Goal: Task Accomplishment & Management: Manage account settings

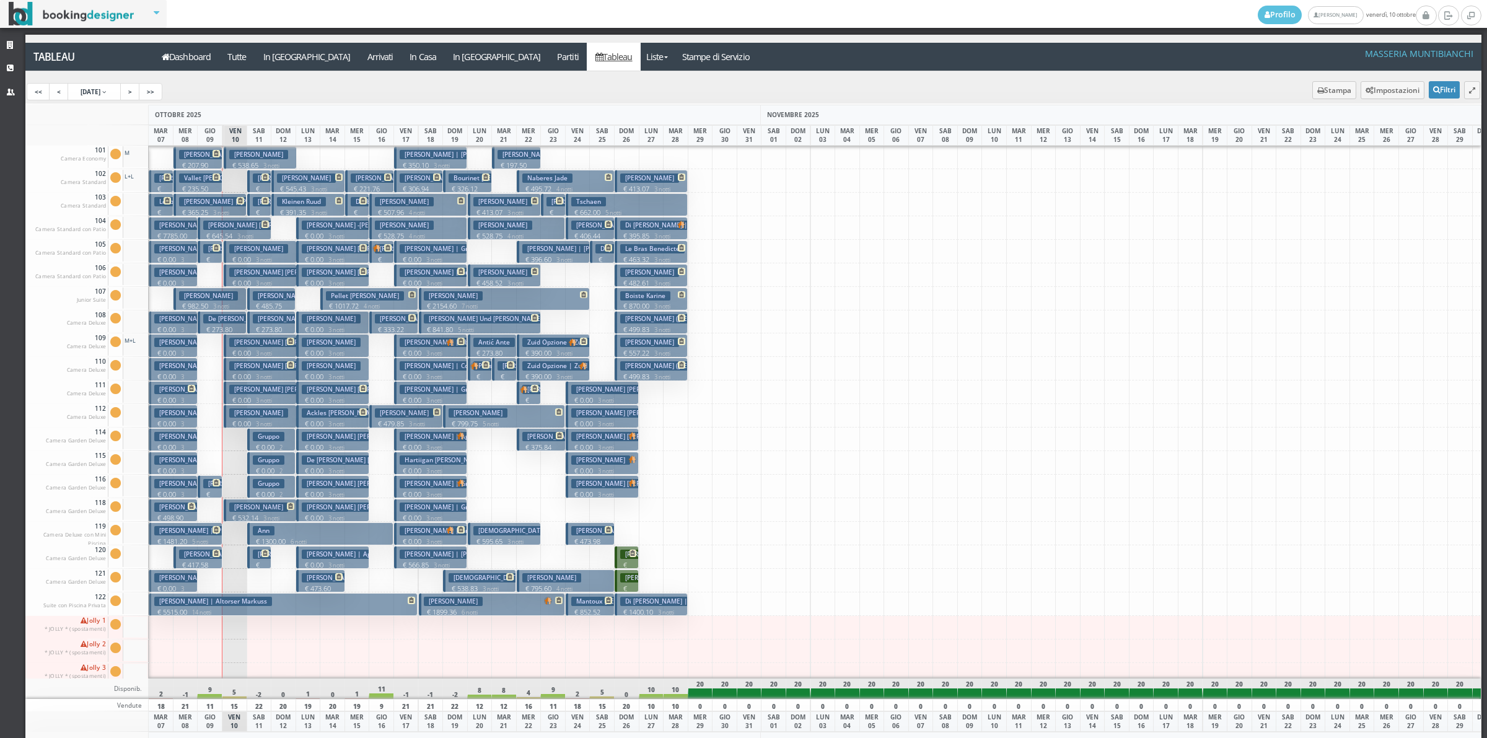
click at [257, 564] on p "€ 159.90 1 notti" at bounding box center [260, 579] width 15 height 39
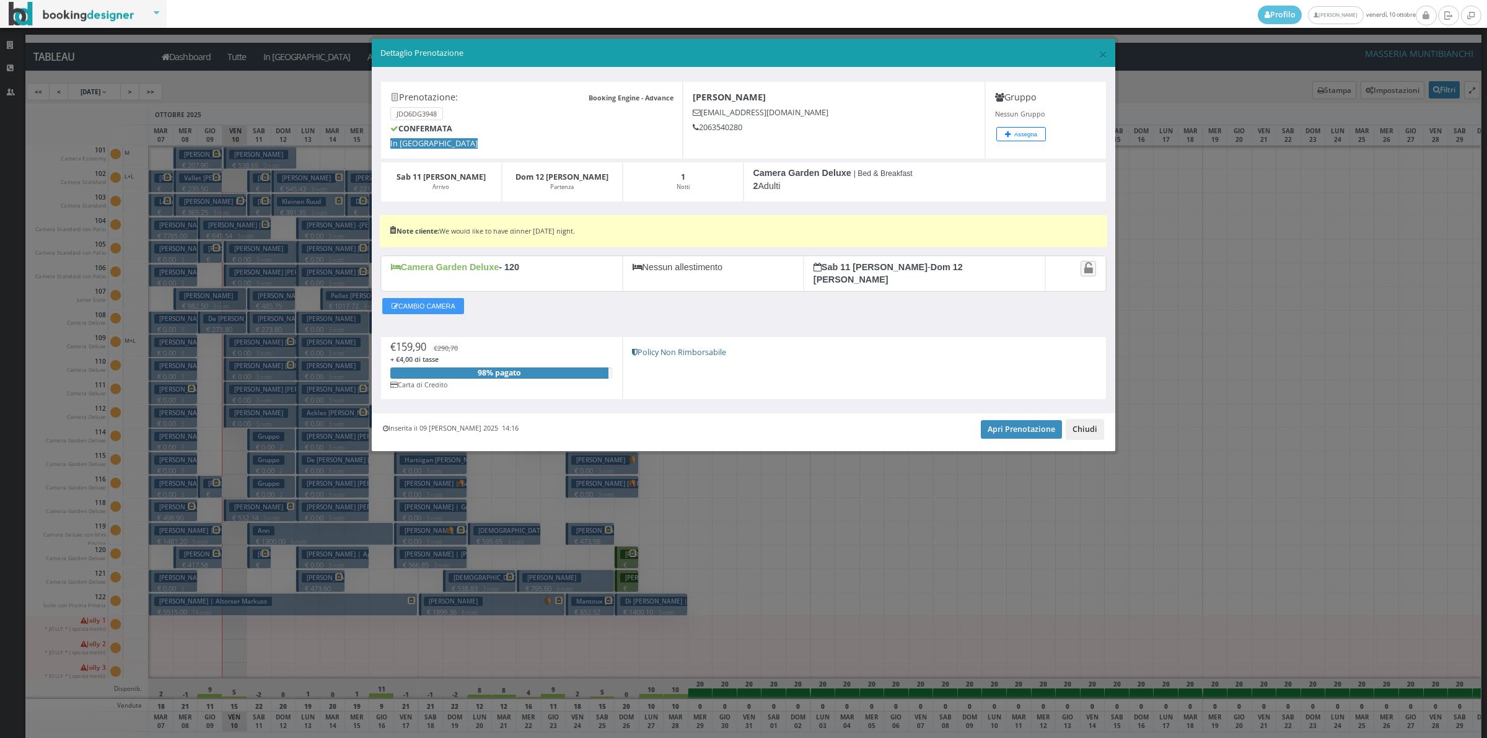
click at [1086, 424] on button "Chiudi" at bounding box center [1084, 429] width 38 height 21
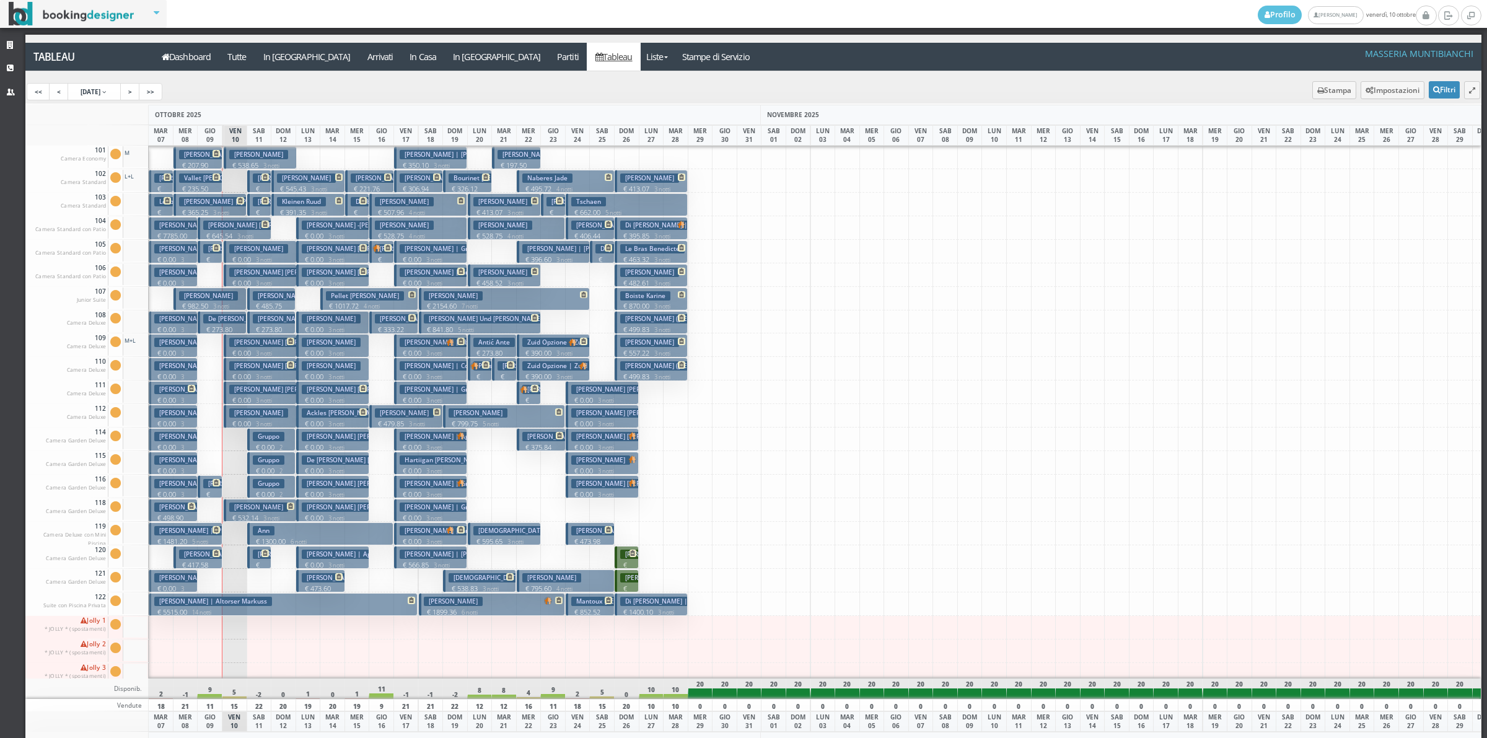
click at [264, 564] on p "€ 159.90 1 notti" at bounding box center [260, 579] width 15 height 39
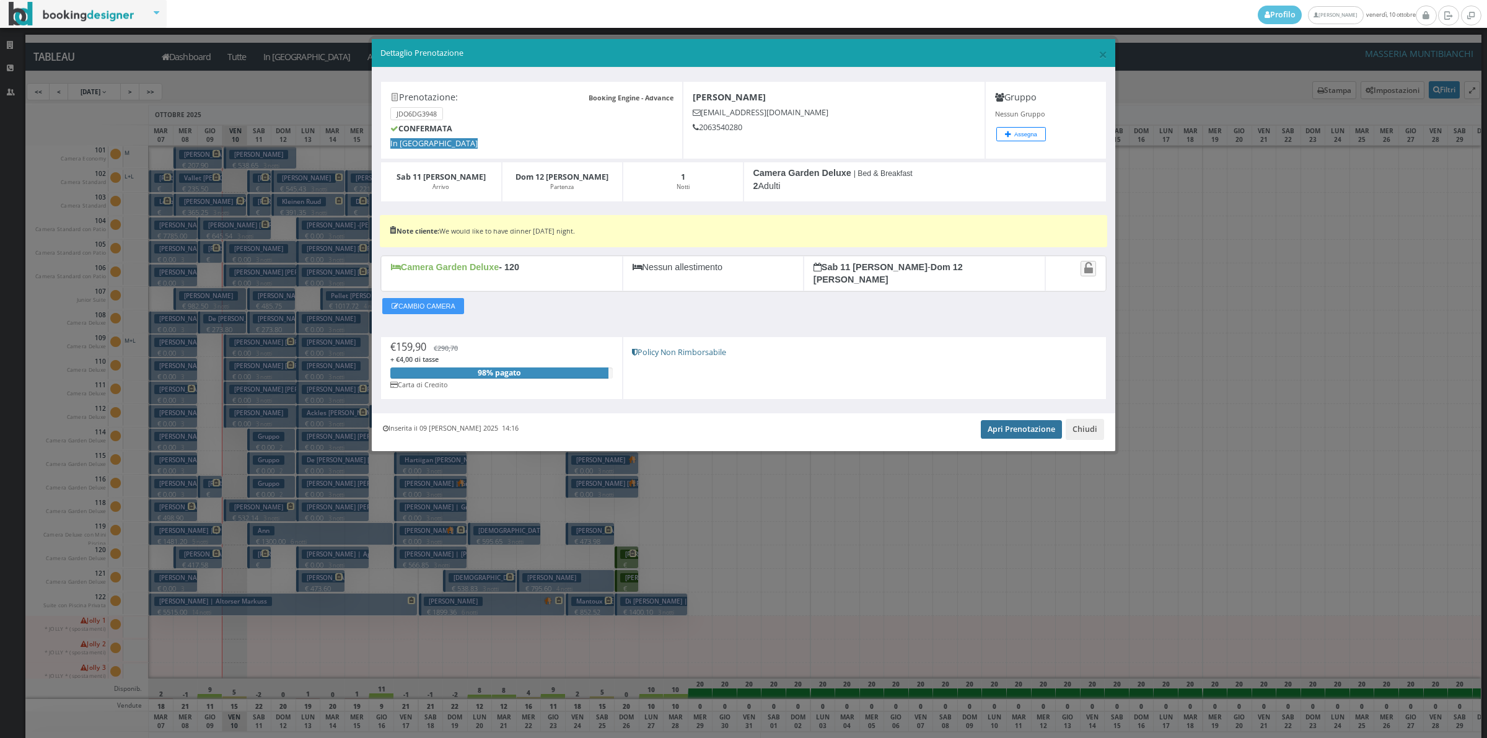
click at [1039, 420] on link "Apri Prenotazione" at bounding box center [1021, 429] width 81 height 19
click at [1080, 419] on button "Chiudi" at bounding box center [1084, 429] width 38 height 21
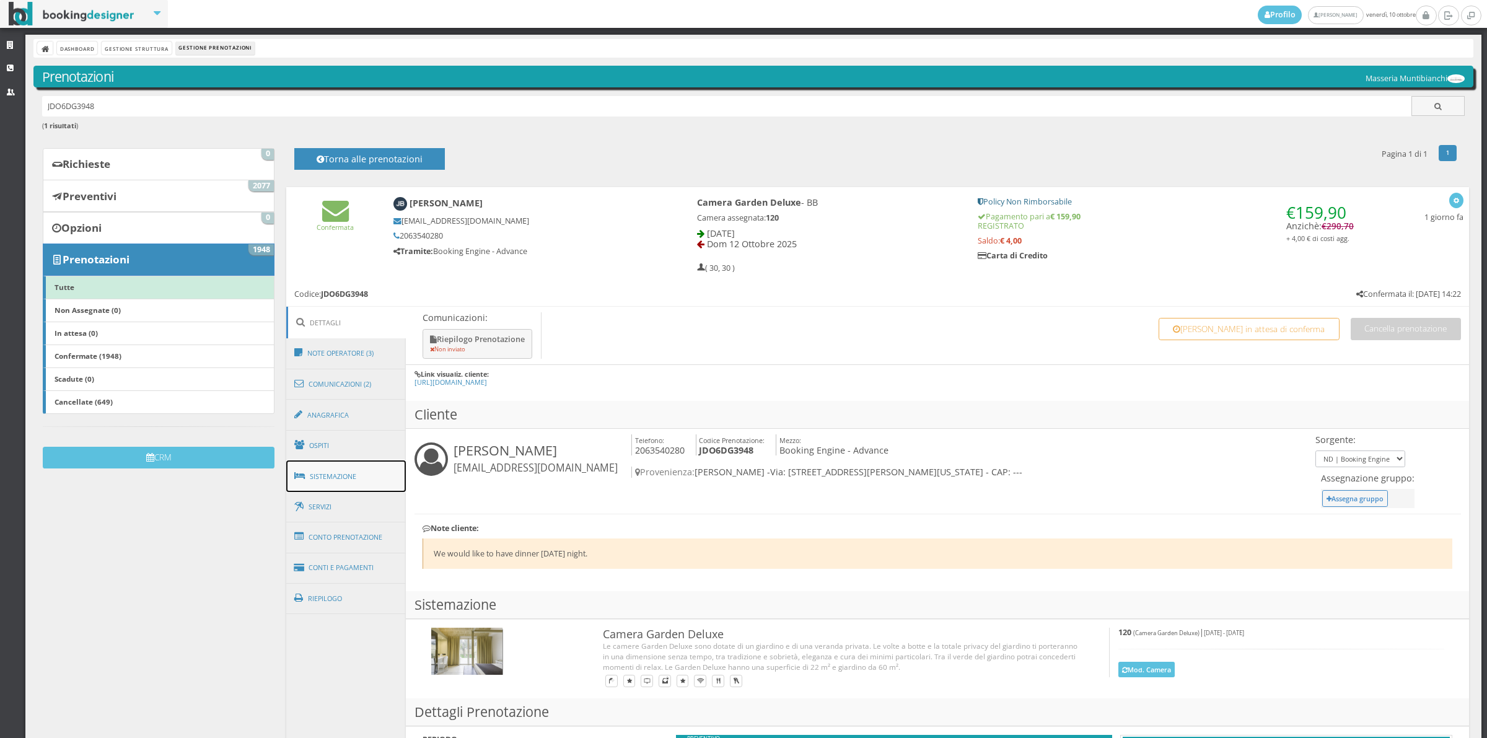
click at [364, 477] on link "Sistemazione" at bounding box center [346, 476] width 120 height 32
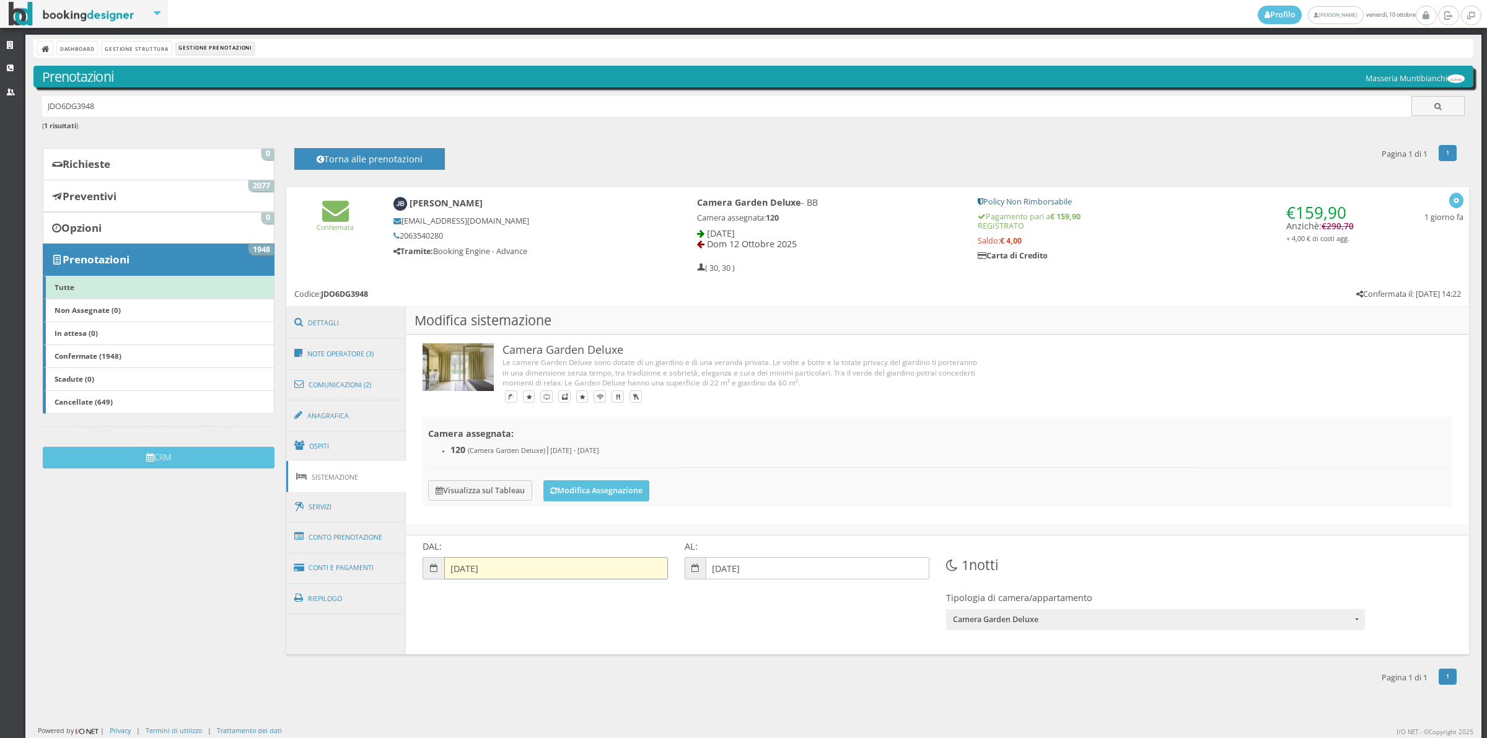
click at [474, 578] on input "11-10-2025" at bounding box center [556, 568] width 224 height 22
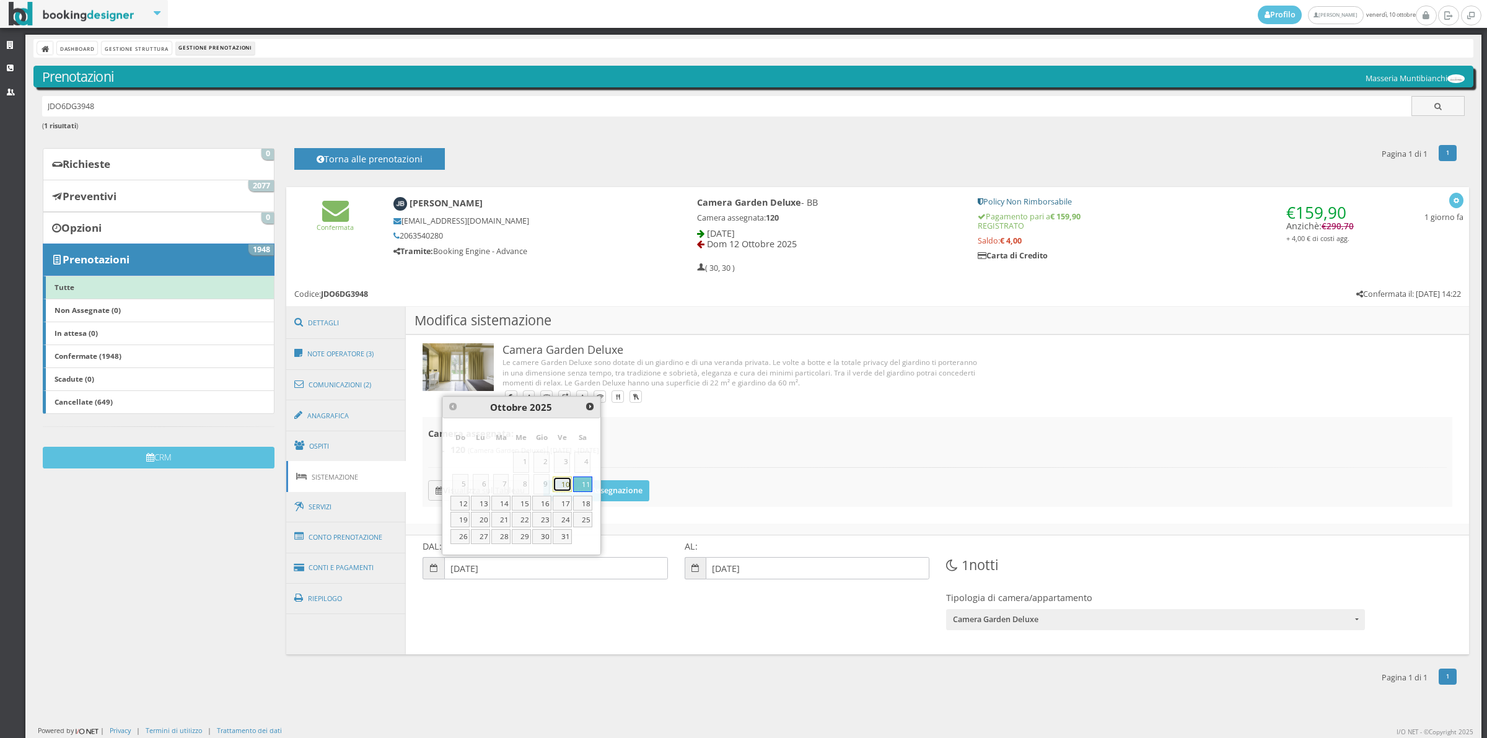
click at [566, 484] on link "10" at bounding box center [562, 483] width 19 height 15
type input "10-10-2025"
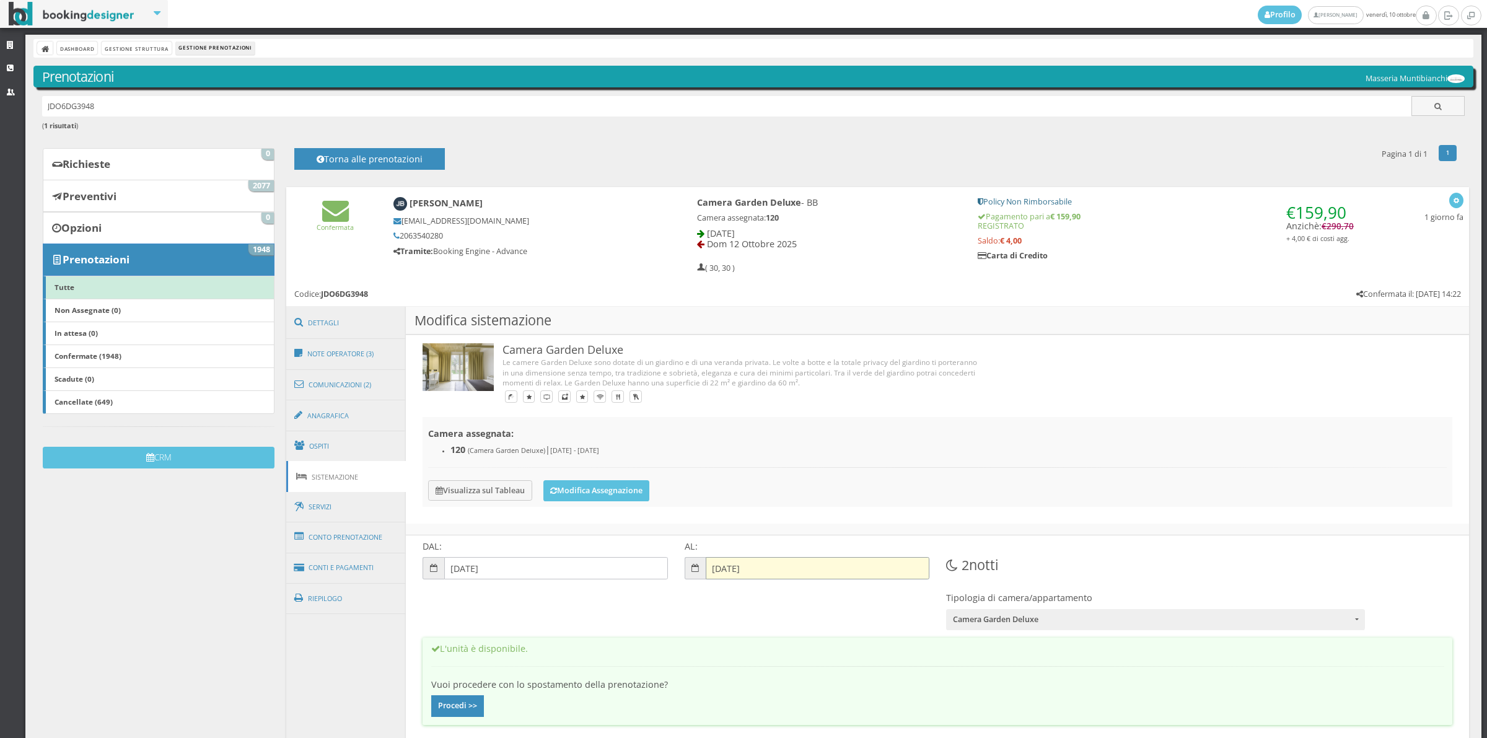
click at [731, 570] on input "12-10-2025" at bounding box center [817, 568] width 224 height 22
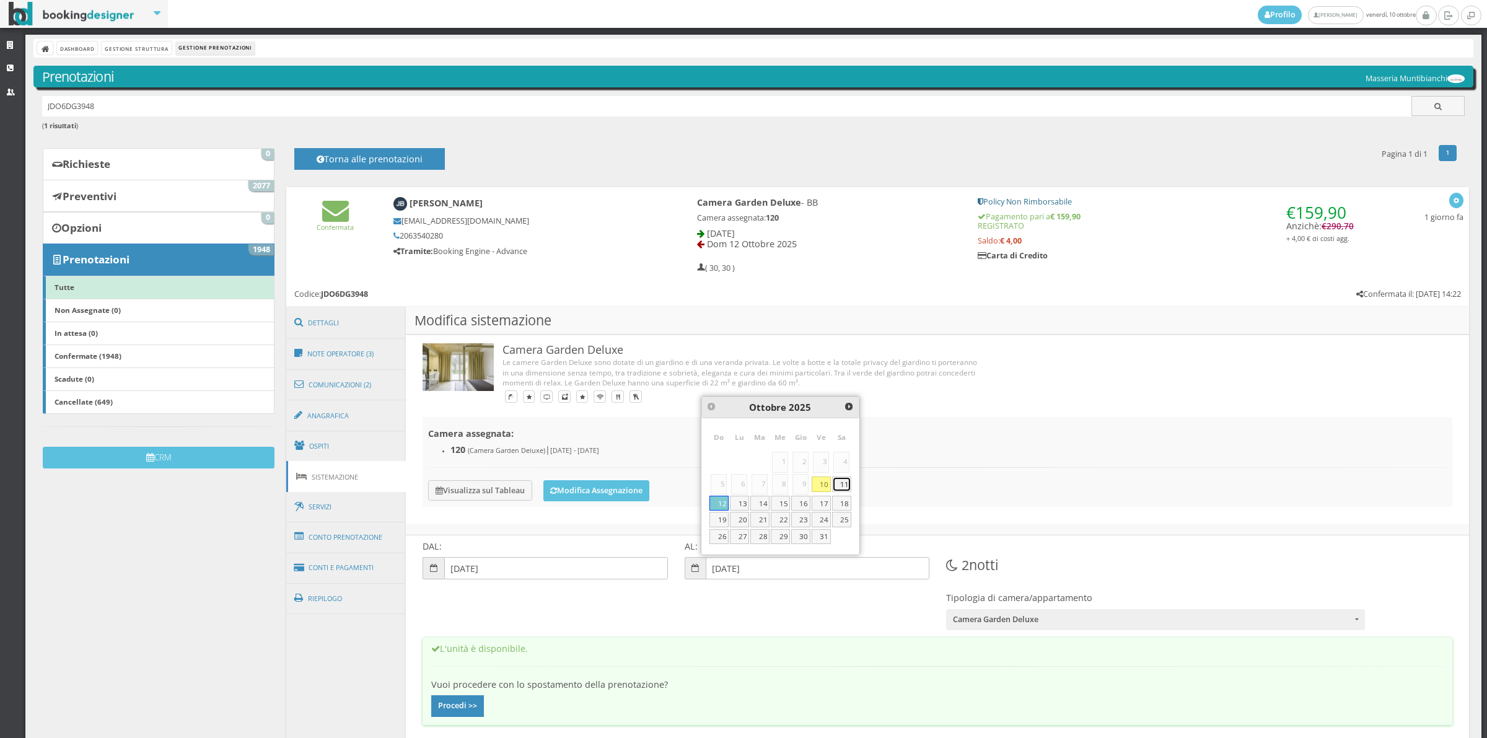
click at [842, 484] on link "11" at bounding box center [841, 483] width 19 height 15
type input "11-10-2025"
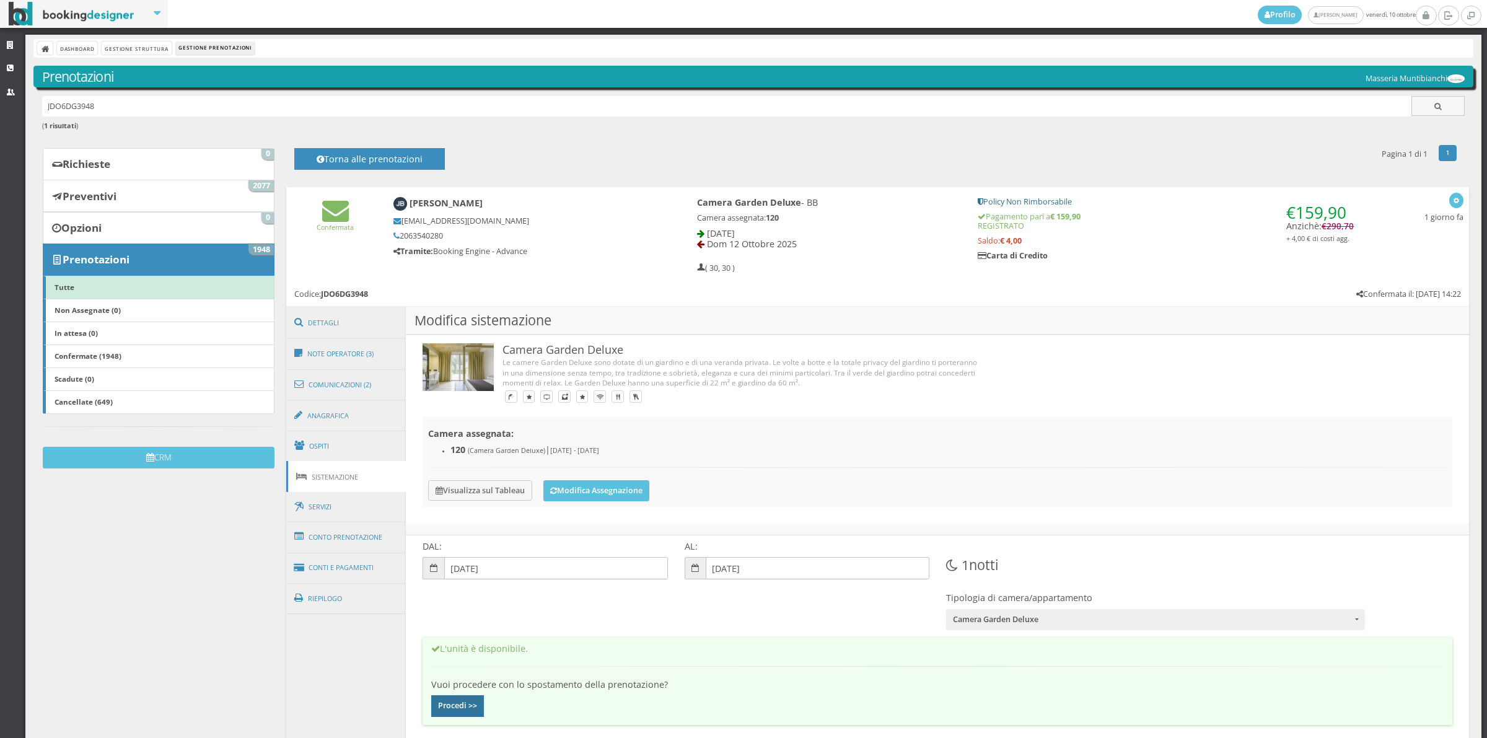
click at [465, 710] on button "Procedi >>" at bounding box center [457, 705] width 53 height 21
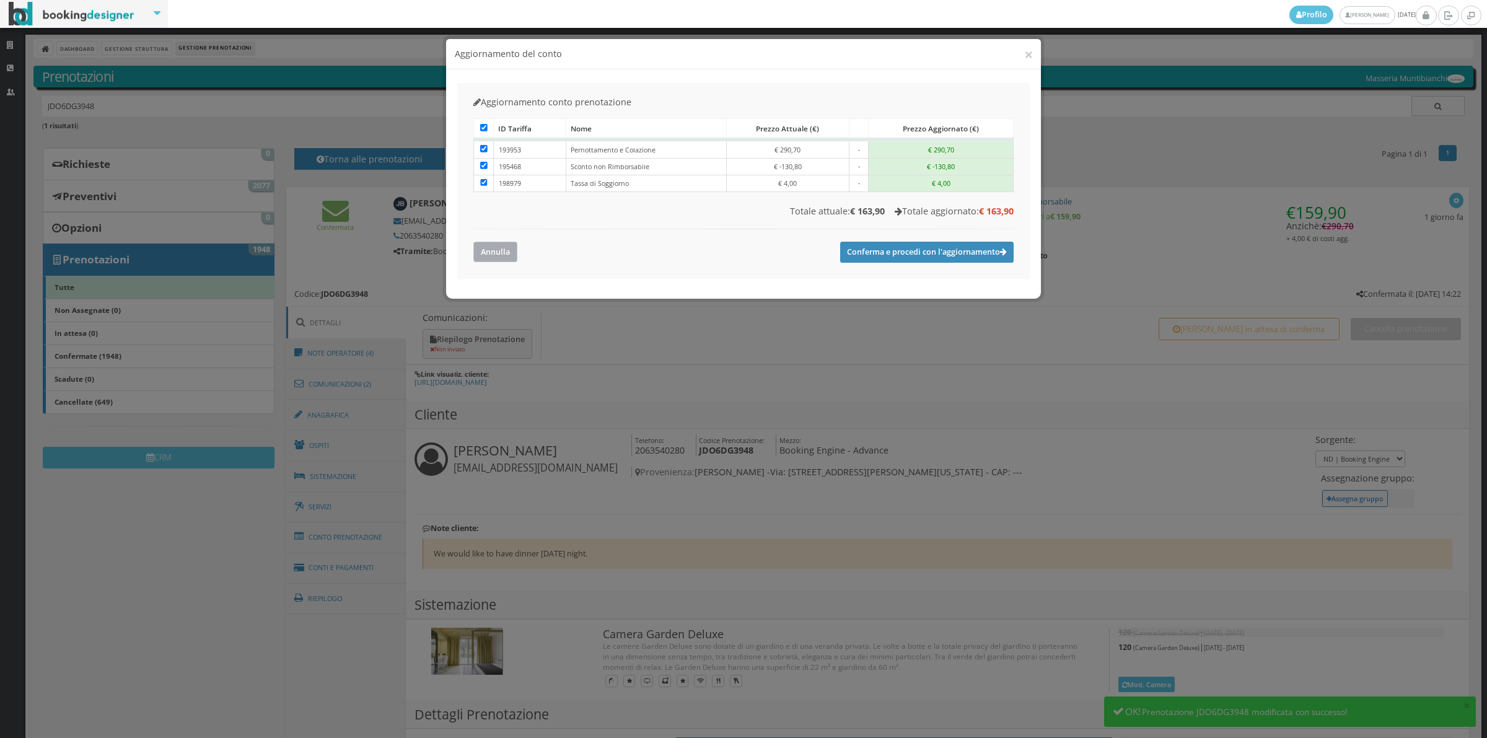
click at [488, 256] on button "Annulla" at bounding box center [495, 252] width 44 height 20
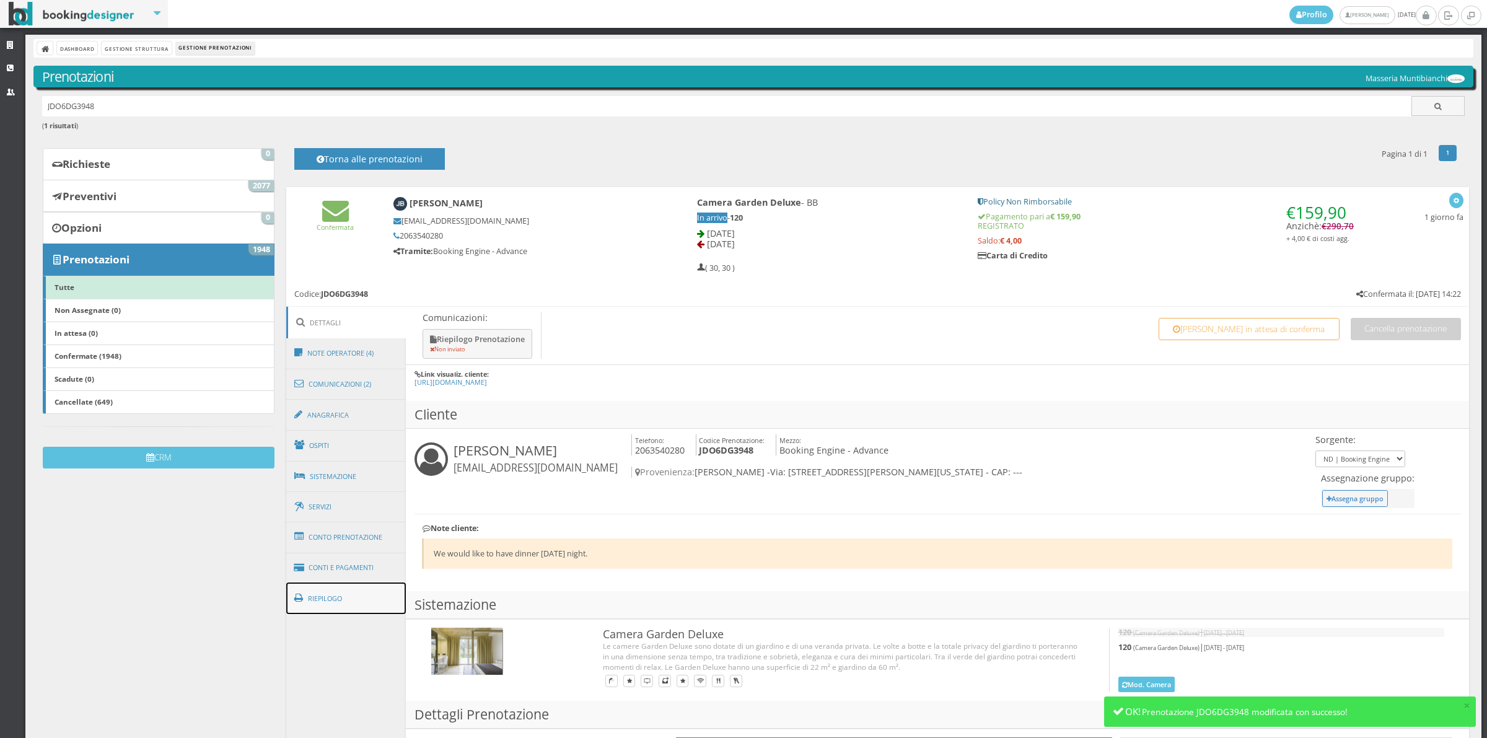
click at [339, 604] on link "Riepilogo" at bounding box center [346, 598] width 120 height 32
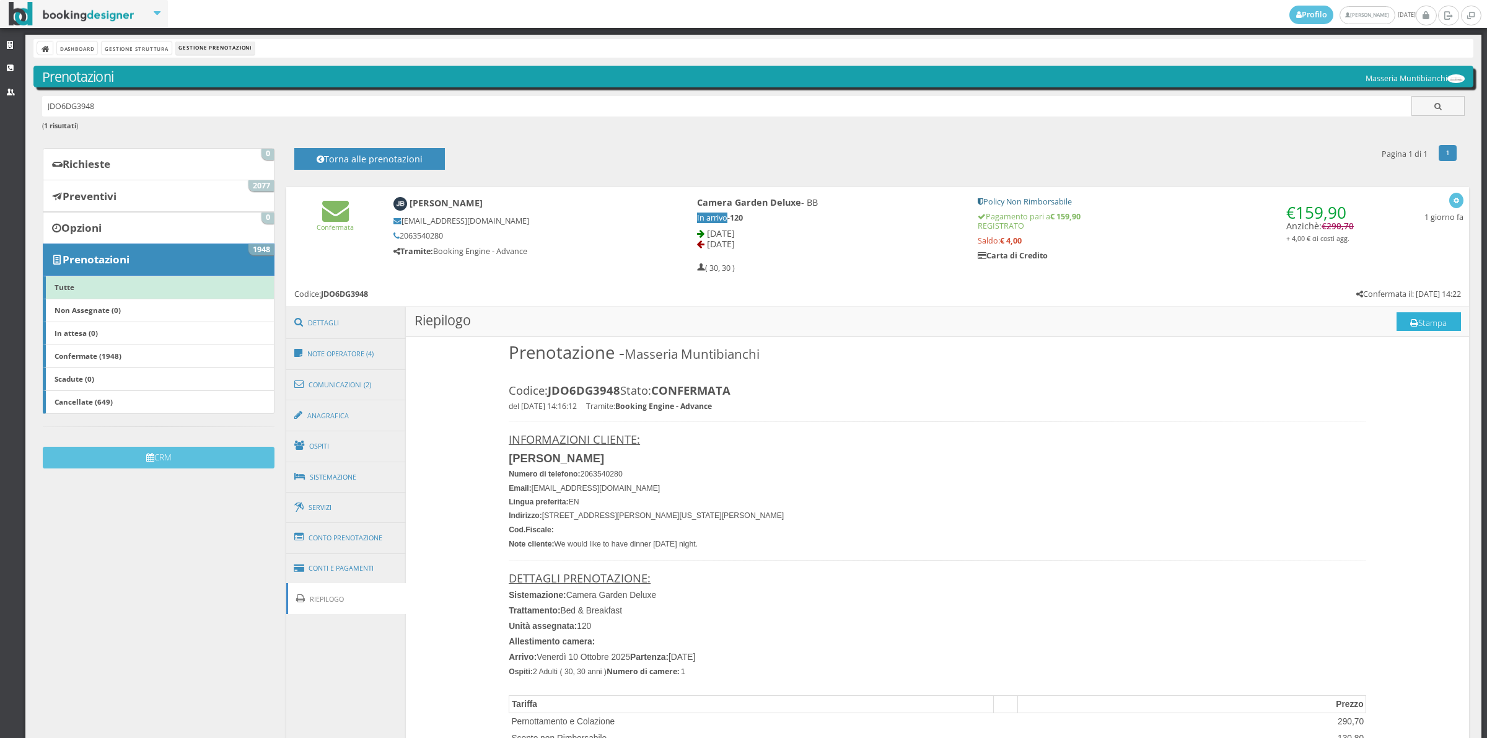
click at [1420, 325] on button "Stampa" at bounding box center [1428, 321] width 64 height 19
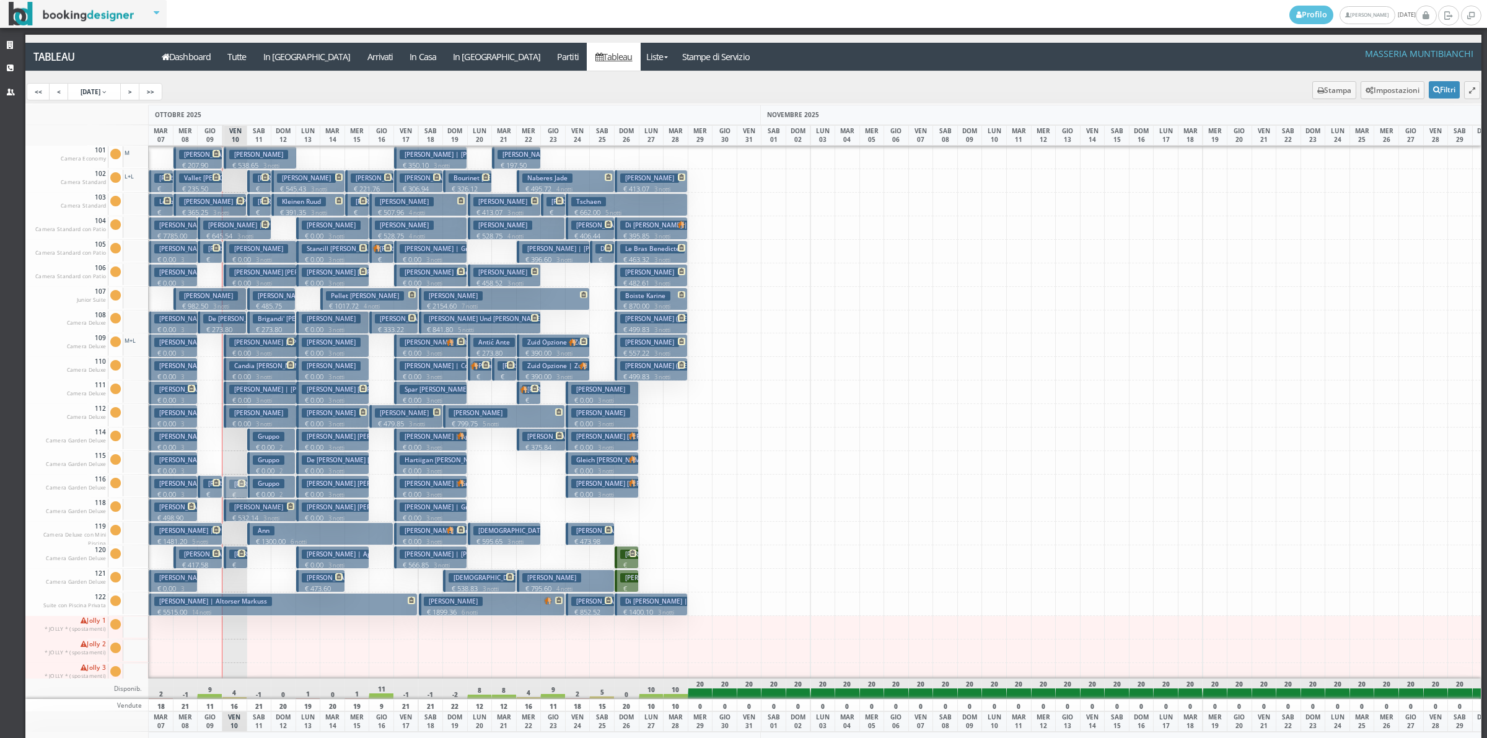
drag, startPoint x: 239, startPoint y: 557, endPoint x: 248, endPoint y: 483, distance: 74.9
click at [248, 483] on div "101 Camera Economy Cam. 101 sporca Segna come pulita Segna come sporca Modifica…" at bounding box center [753, 412] width 1456 height 533
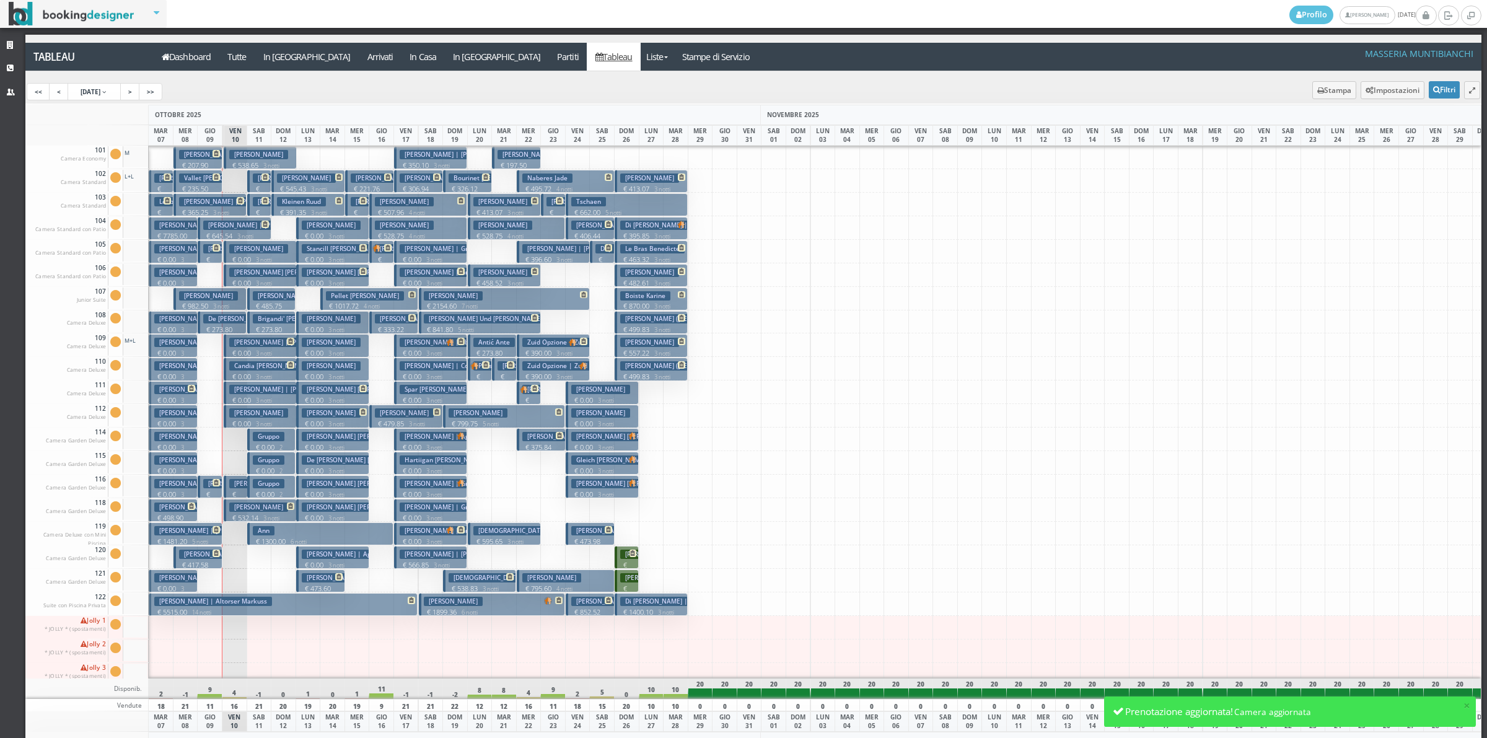
click at [245, 488] on h3 "Blair Jeanne" at bounding box center [258, 483] width 59 height 9
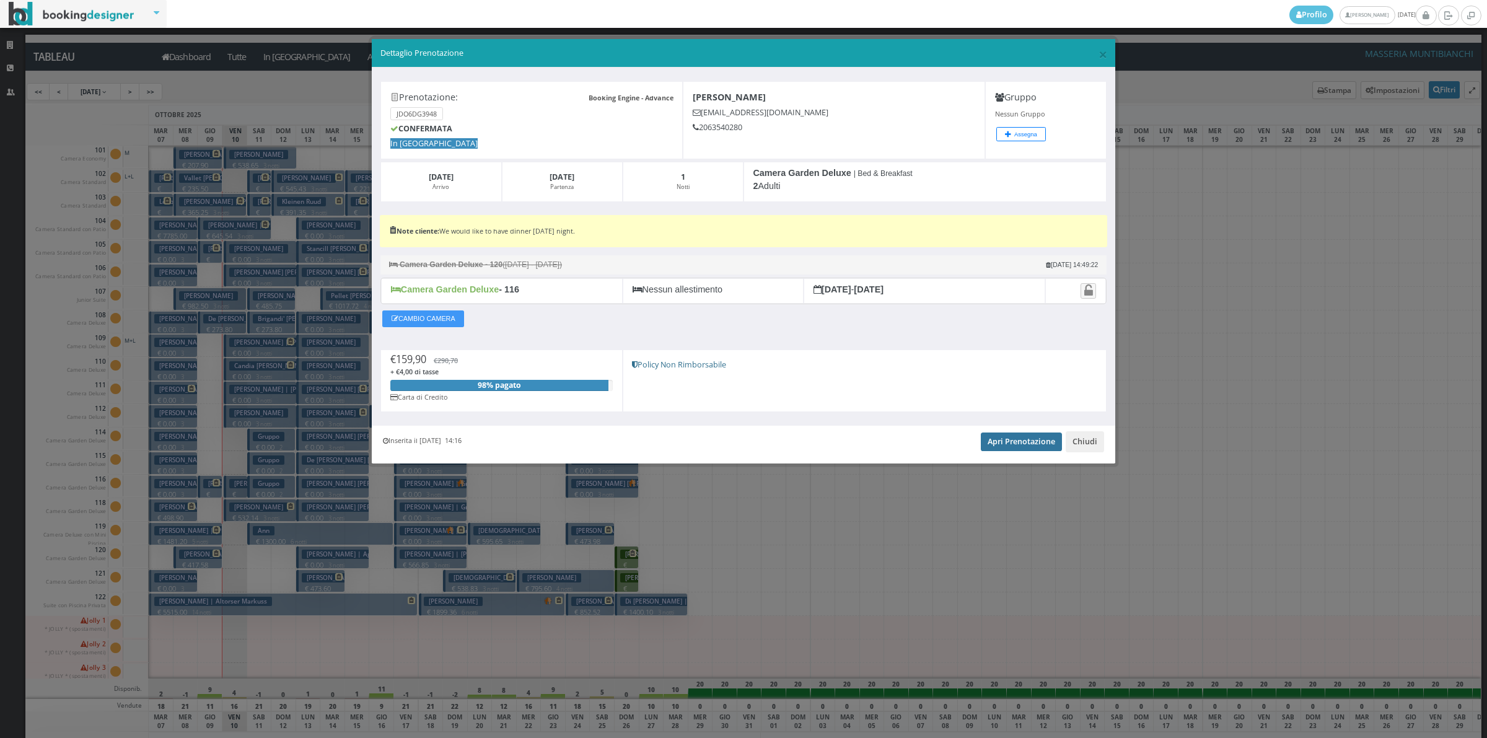
click at [1025, 446] on link "Apri Prenotazione" at bounding box center [1021, 441] width 81 height 19
click at [1088, 446] on button "Chiudi" at bounding box center [1084, 441] width 38 height 21
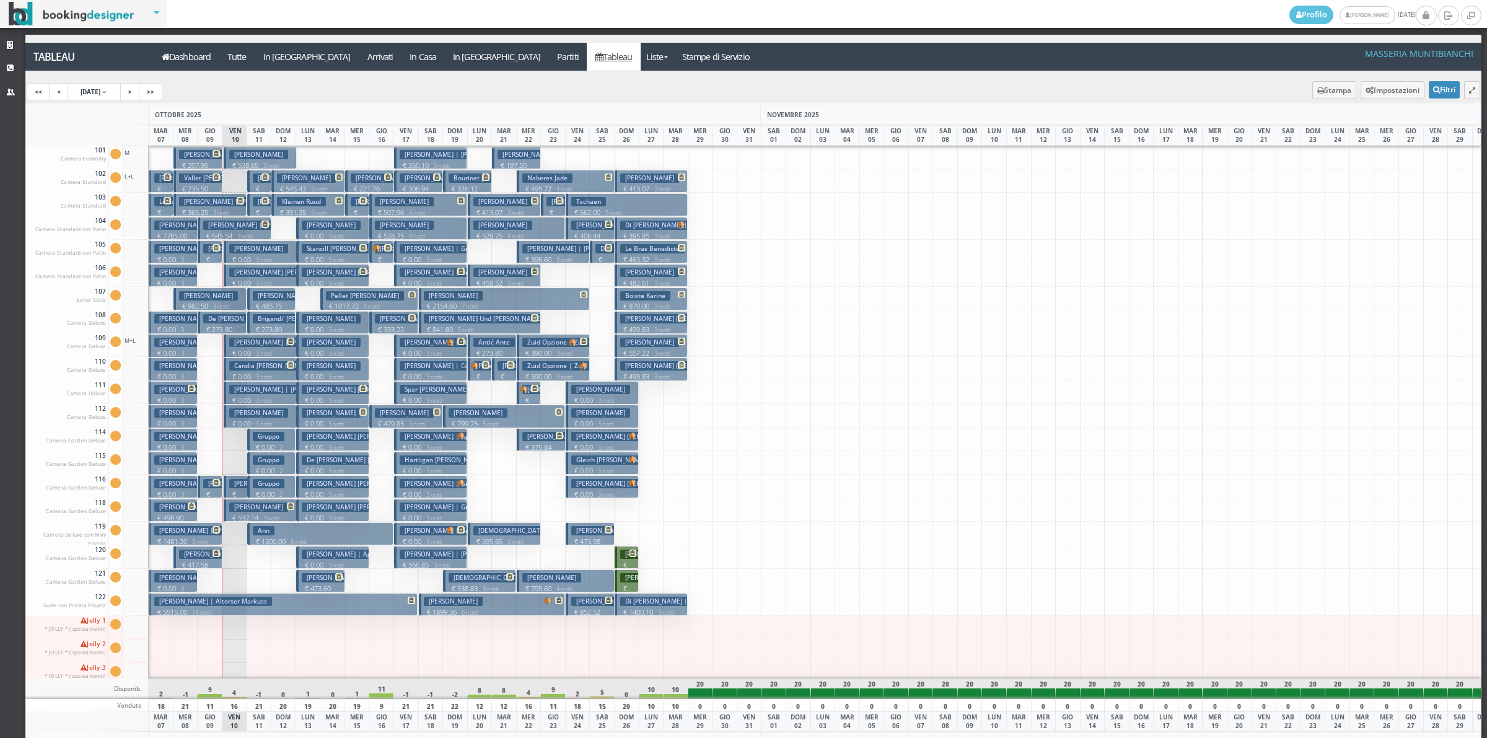
click at [242, 491] on p "€ 159.9 1 notti" at bounding box center [236, 508] width 15 height 39
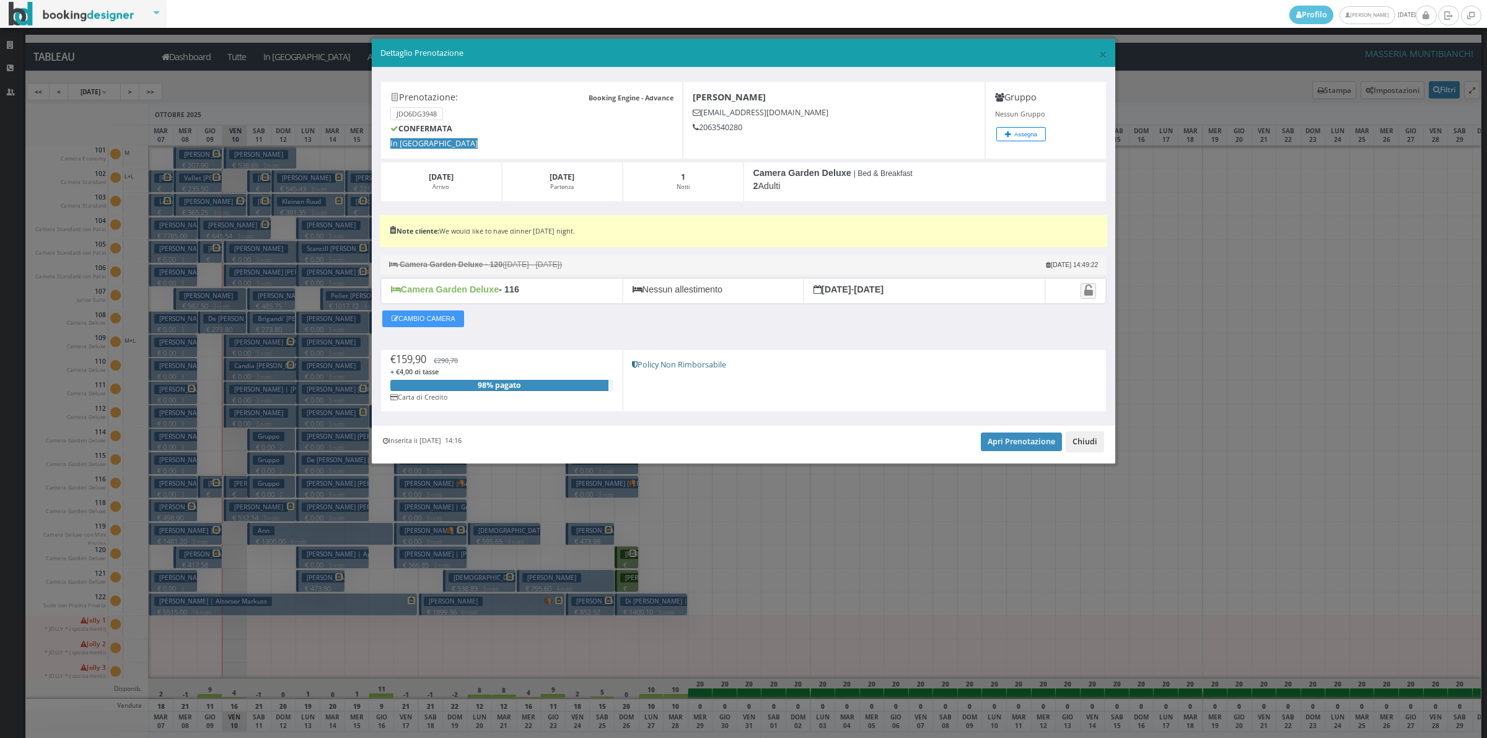
click at [1098, 447] on button "Chiudi" at bounding box center [1084, 441] width 38 height 21
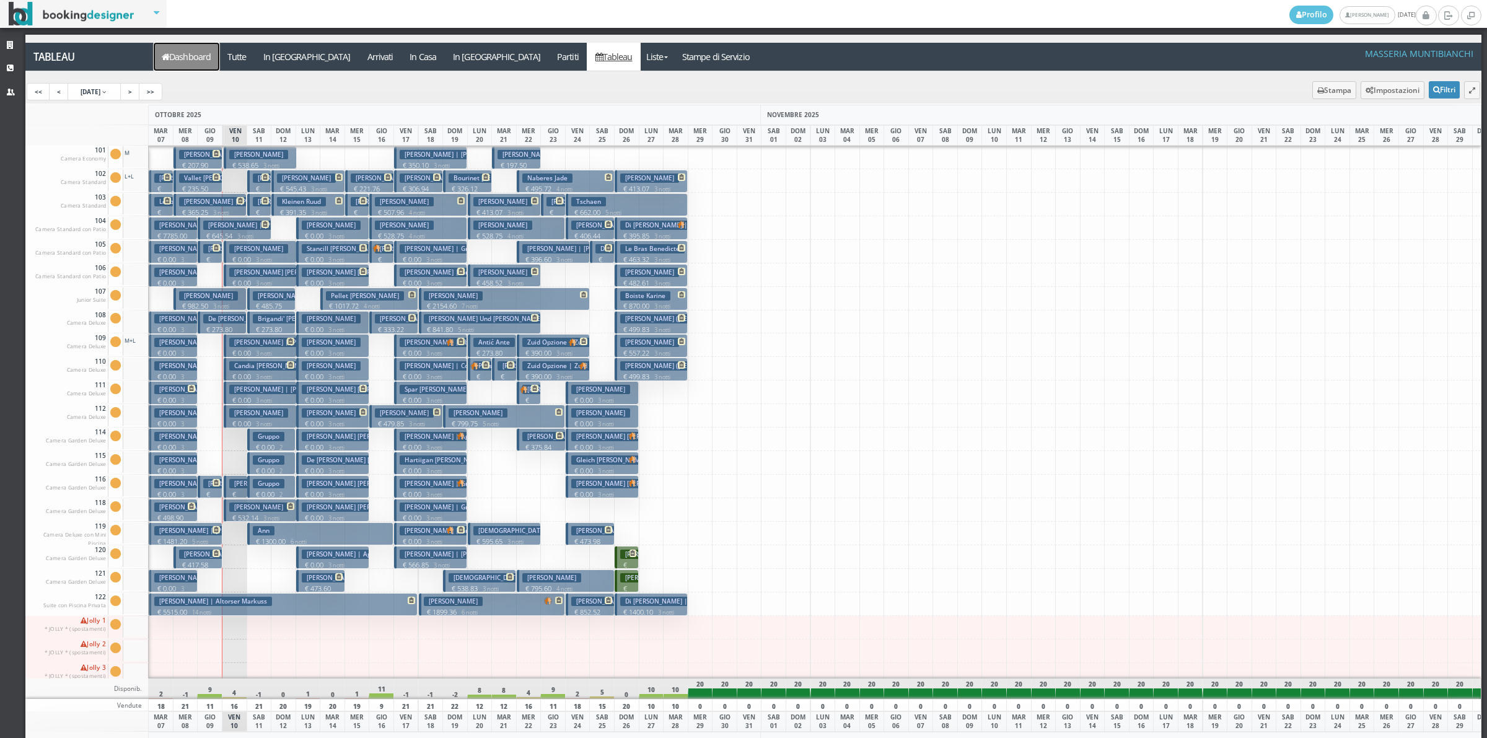
click at [187, 56] on link "Dashboard" at bounding box center [187, 57] width 66 height 28
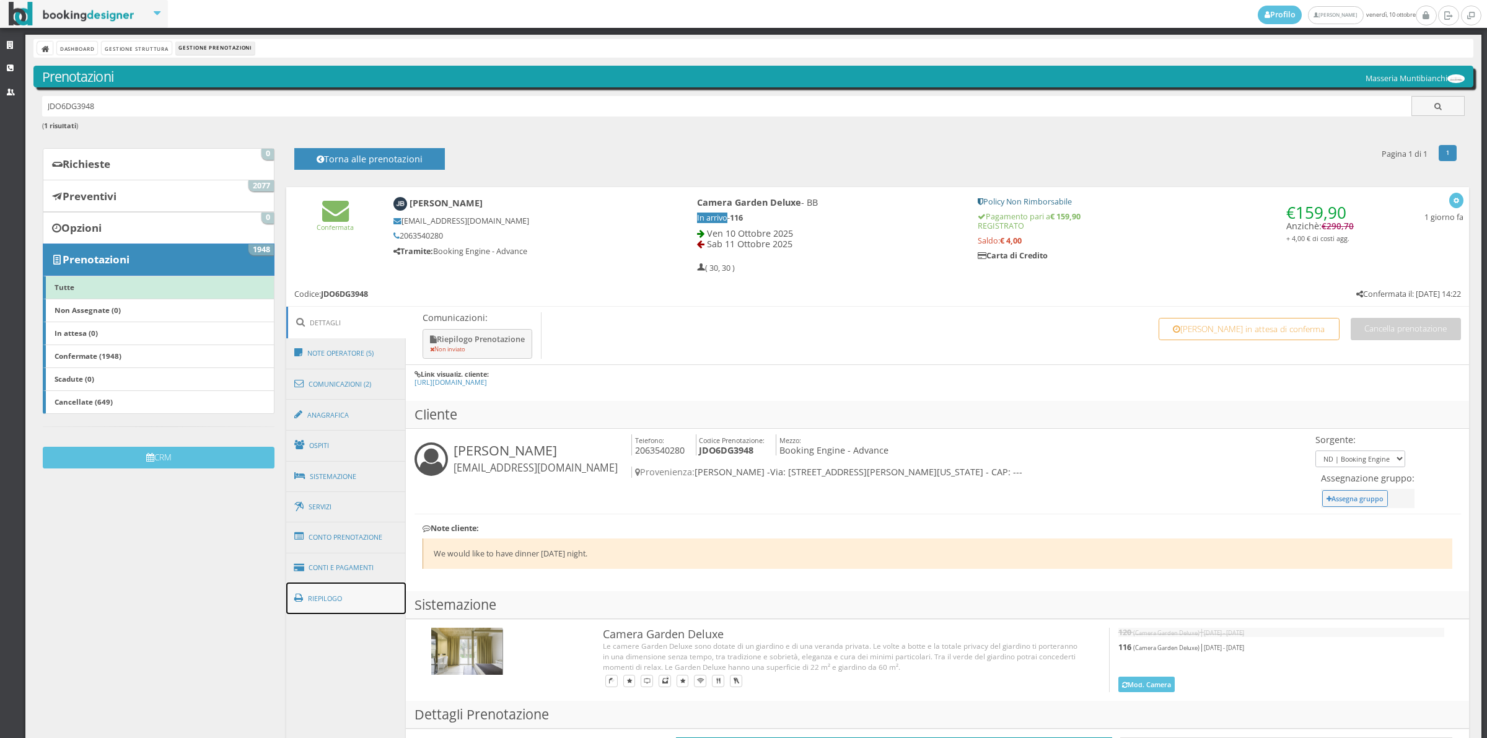
click at [349, 608] on link "Riepilogo" at bounding box center [346, 598] width 120 height 32
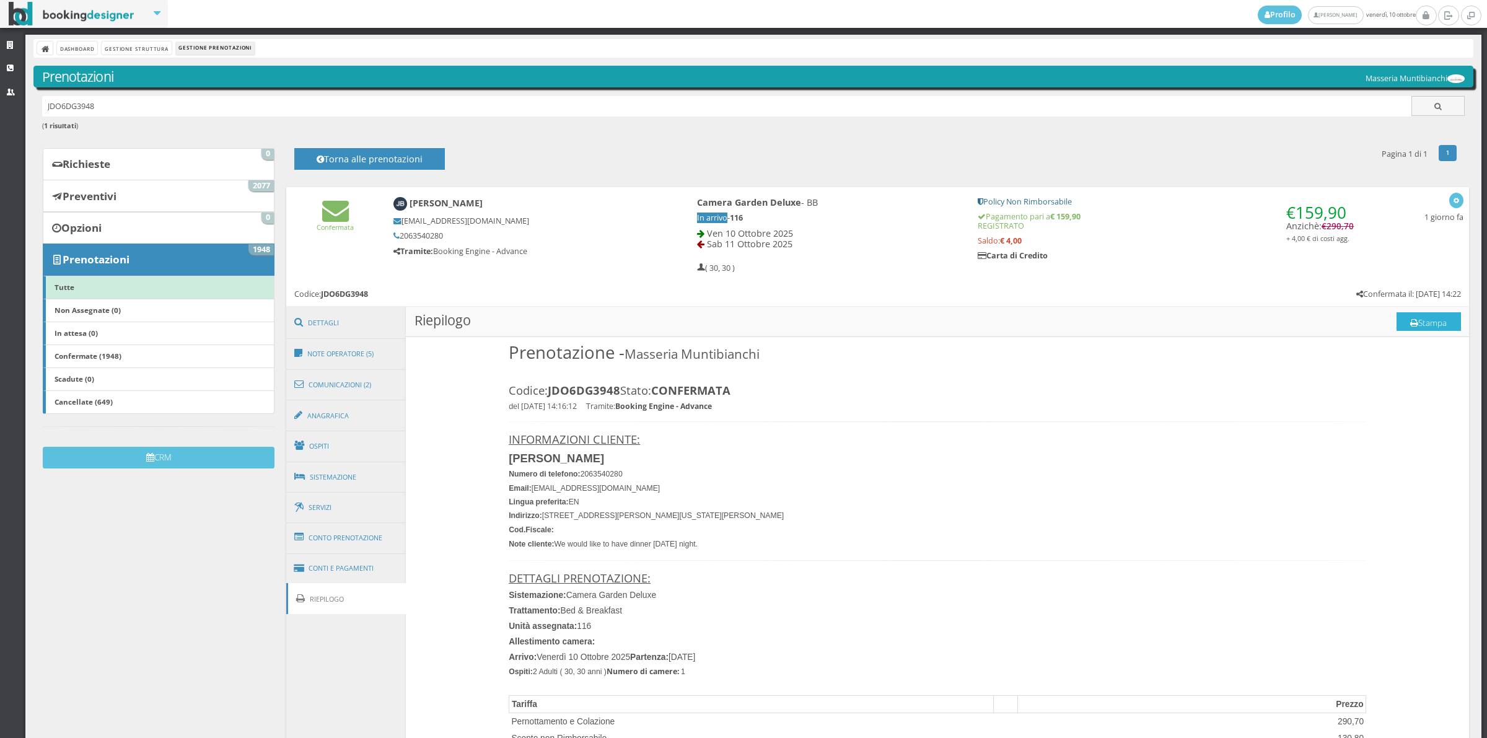
click at [1428, 319] on button "Stampa" at bounding box center [1428, 321] width 64 height 19
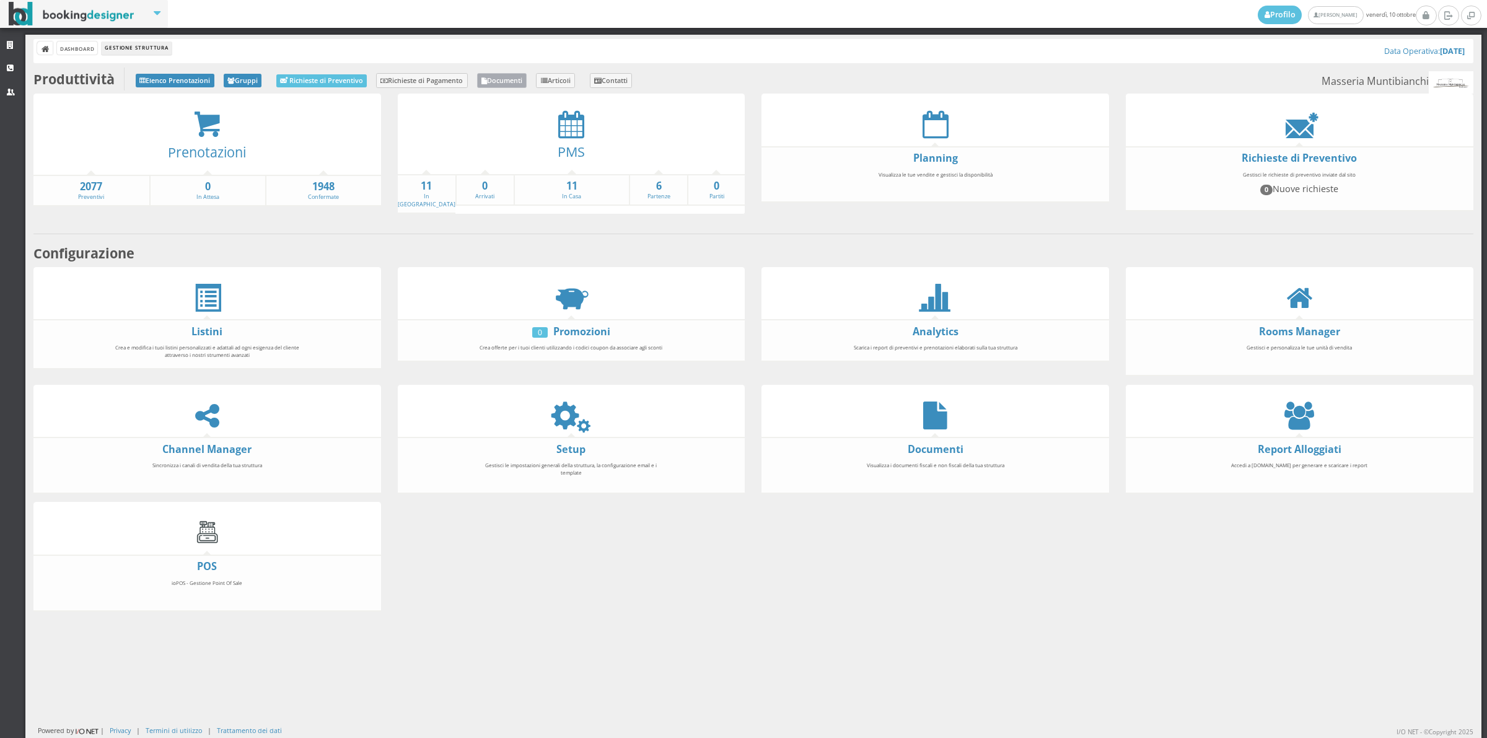
click at [505, 79] on link "Documenti" at bounding box center [502, 80] width 50 height 15
click at [567, 130] on icon at bounding box center [571, 124] width 26 height 28
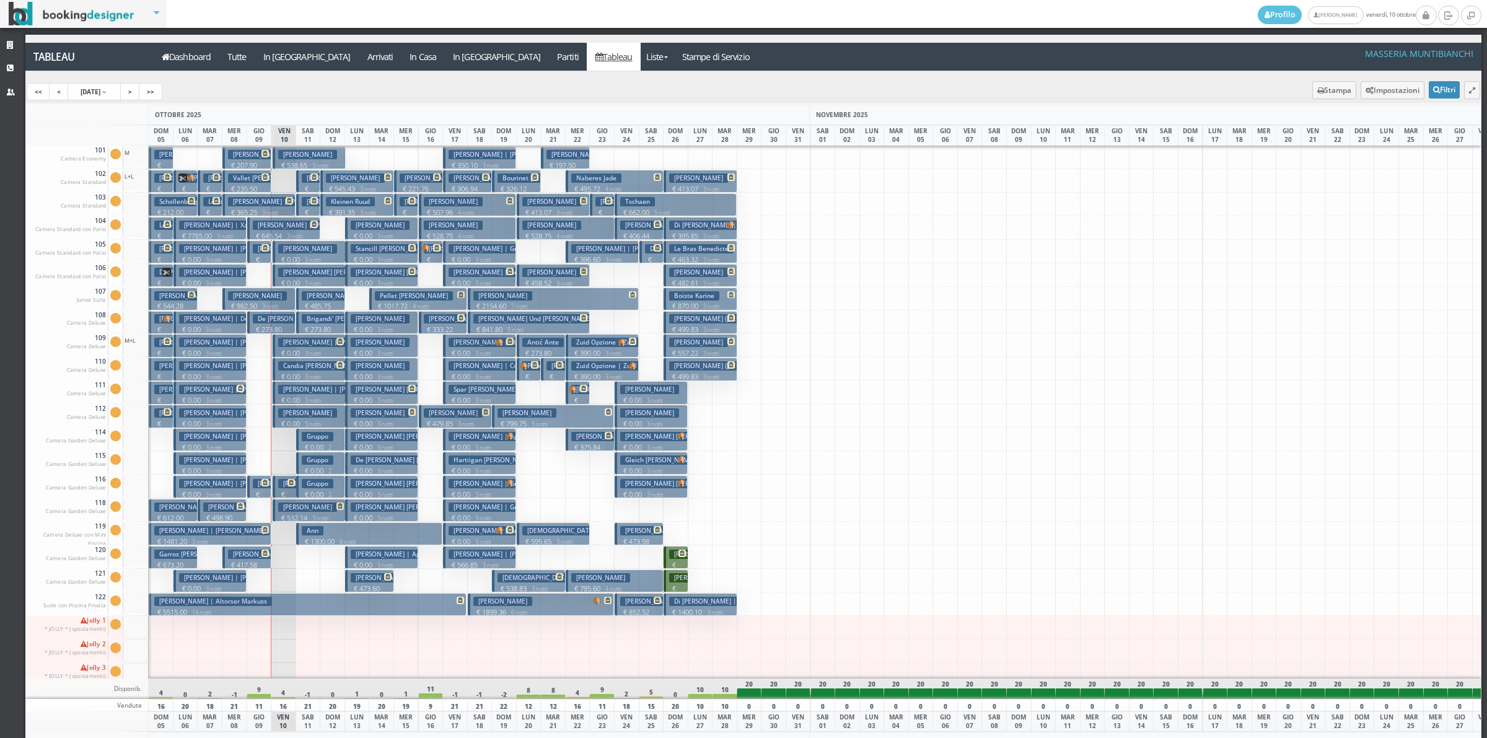
click at [242, 551] on h3 "[PERSON_NAME]" at bounding box center [257, 553] width 59 height 9
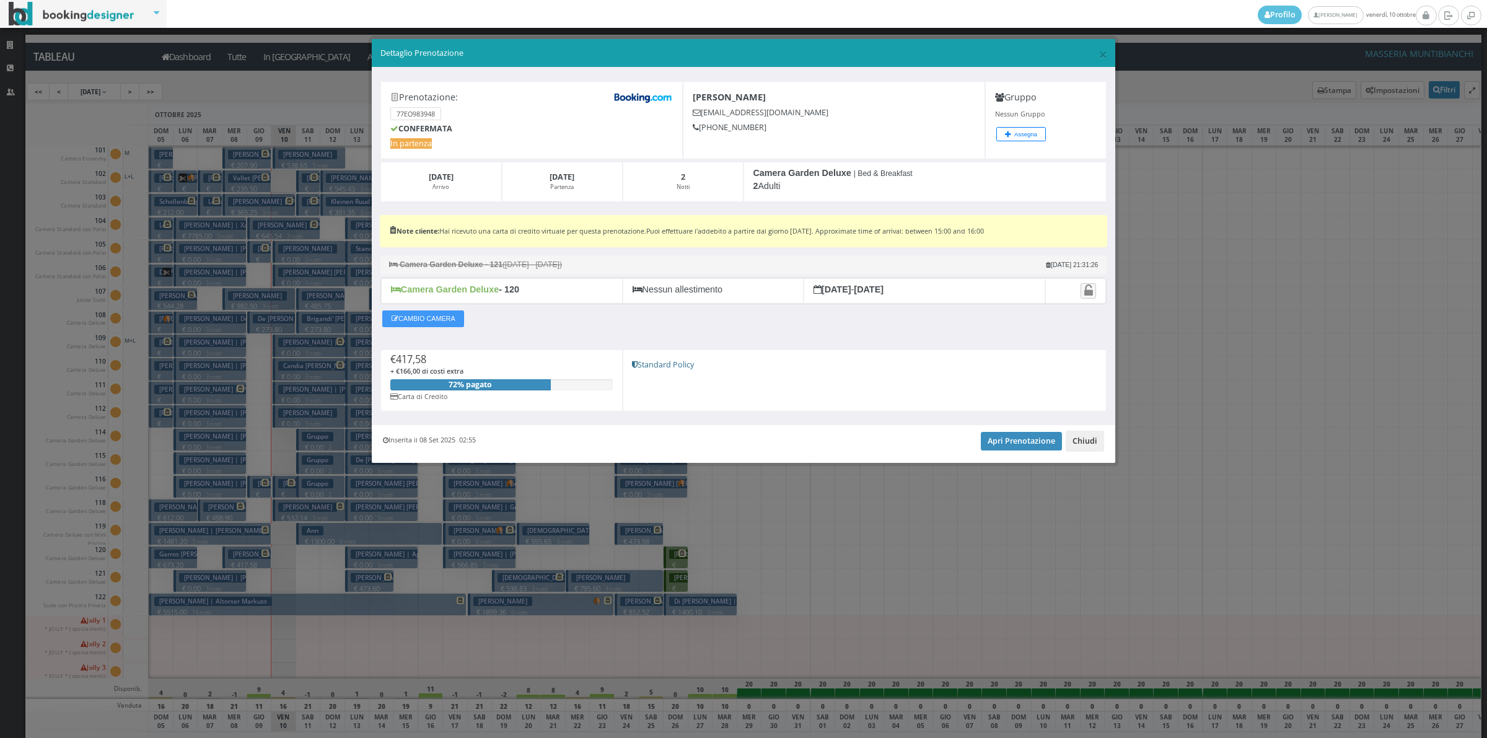
click at [1082, 452] on button "Chiudi" at bounding box center [1084, 440] width 38 height 21
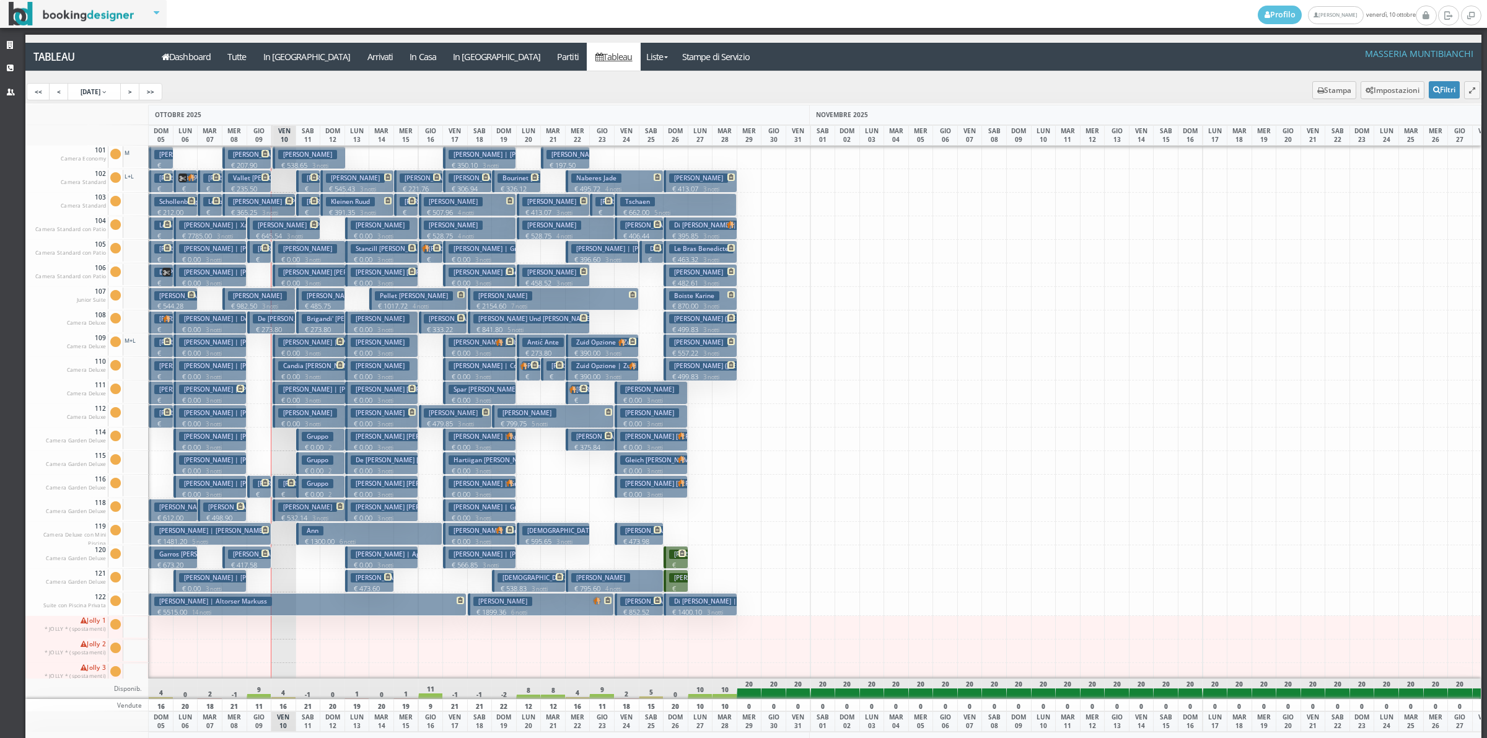
click at [251, 556] on h3 "[PERSON_NAME]" at bounding box center [257, 553] width 59 height 9
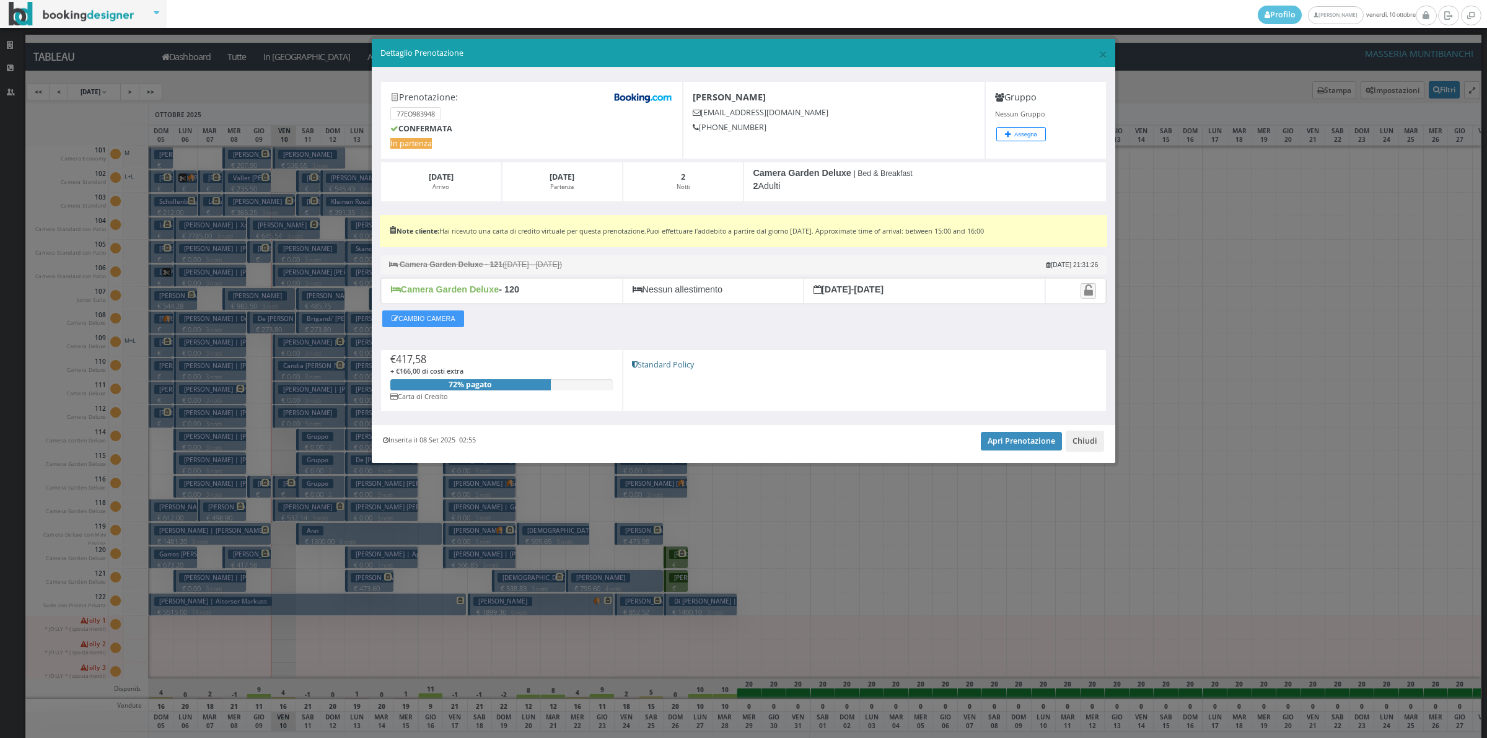
click at [1013, 455] on div "Inserita il 08 Set 2025 02:55 Apri Prenotazione Chiudi" at bounding box center [743, 444] width 743 height 38
click at [1013, 450] on link "Apri Prenotazione" at bounding box center [1021, 441] width 81 height 19
click at [1095, 452] on button "Chiudi" at bounding box center [1084, 440] width 38 height 21
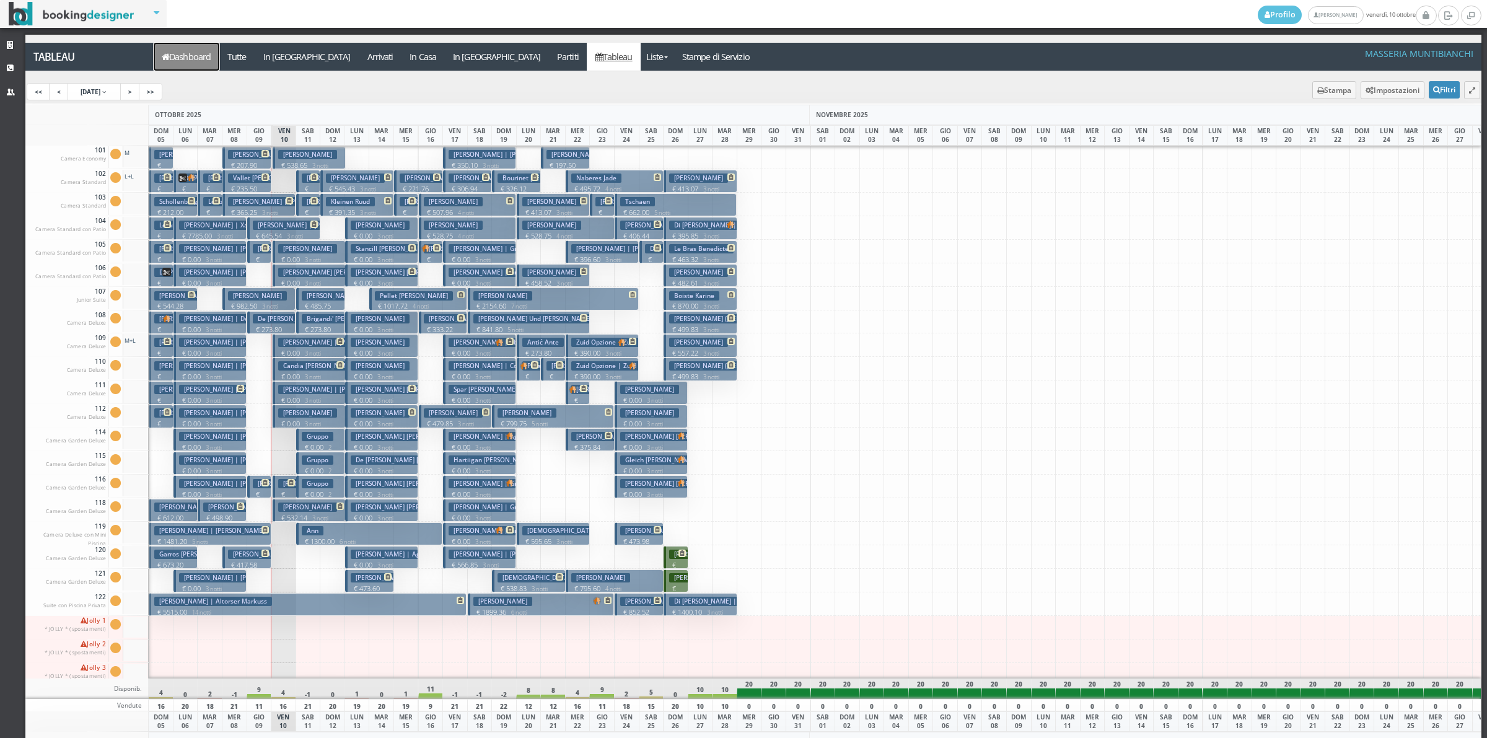
click at [218, 56] on link "Dashboard" at bounding box center [187, 57] width 66 height 28
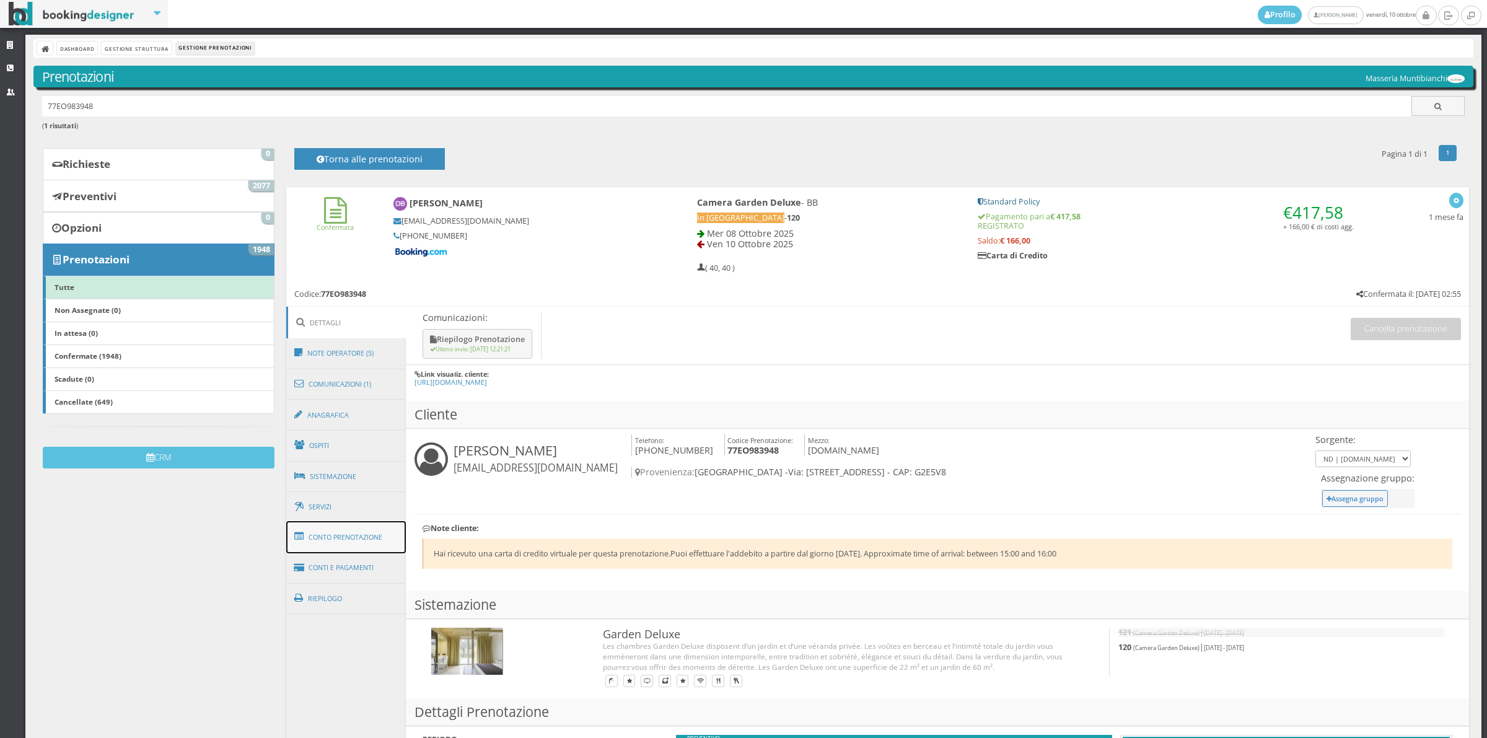
click at [355, 533] on link "Conto Prenotazione" at bounding box center [346, 537] width 120 height 32
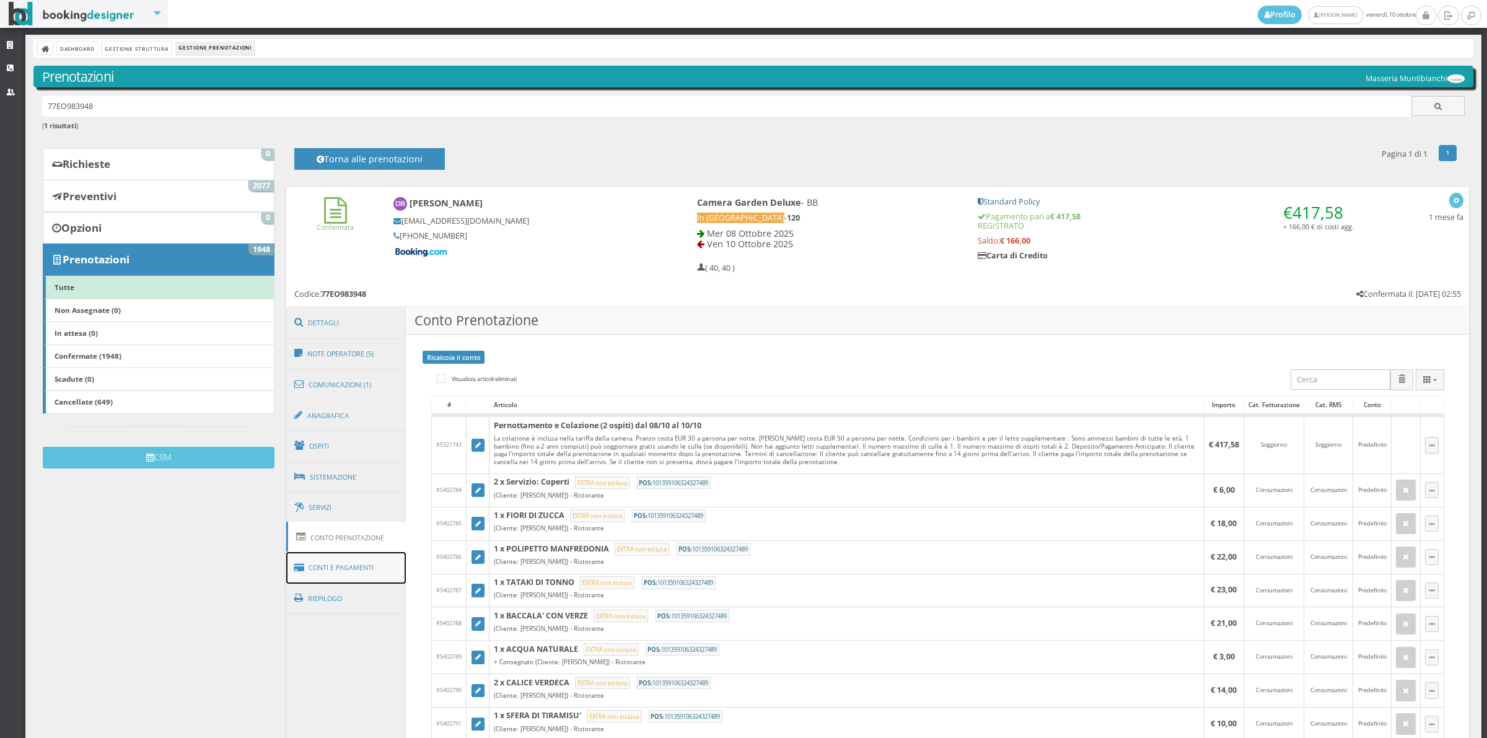
click at [346, 566] on link "Conti e Pagamenti" at bounding box center [346, 568] width 120 height 32
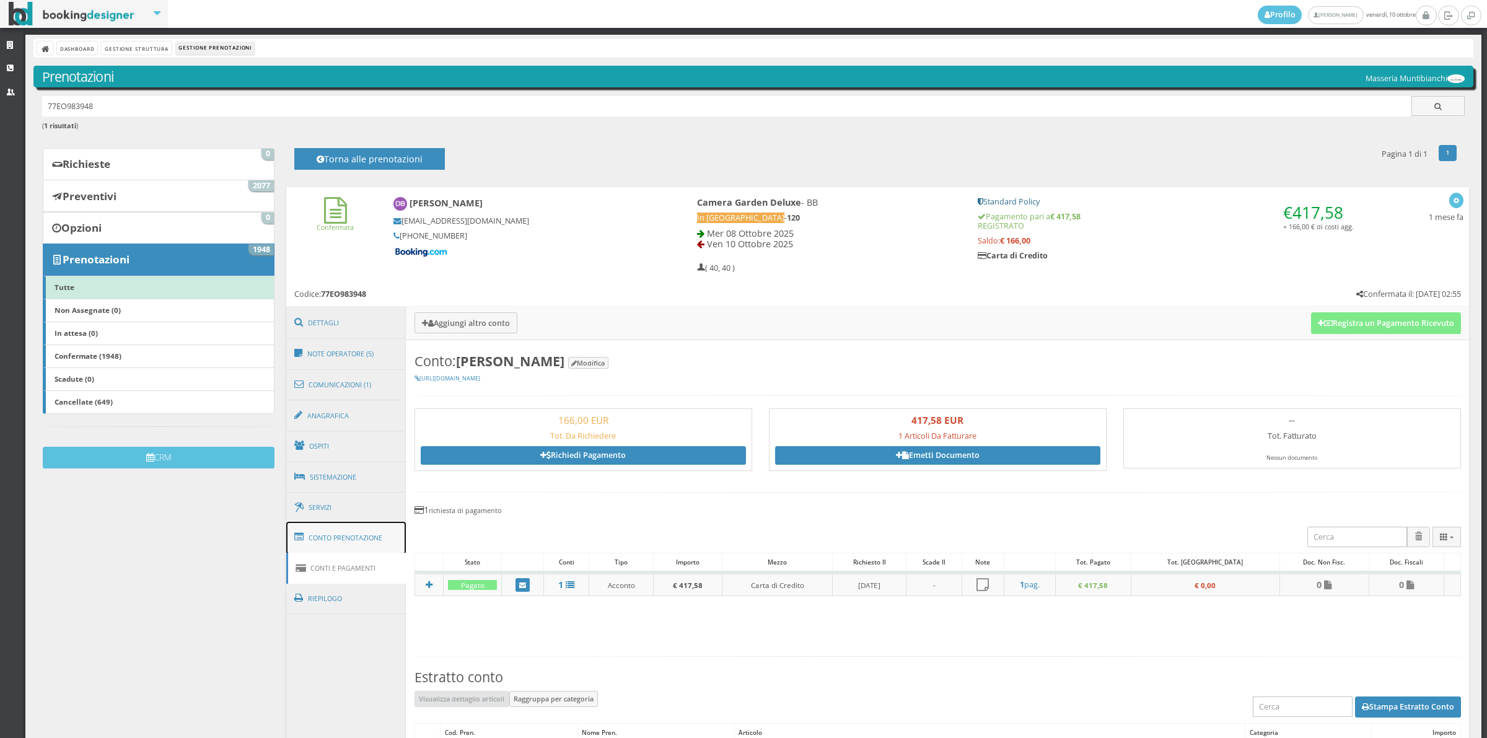
click at [346, 538] on link "Conto Prenotazione" at bounding box center [346, 538] width 120 height 32
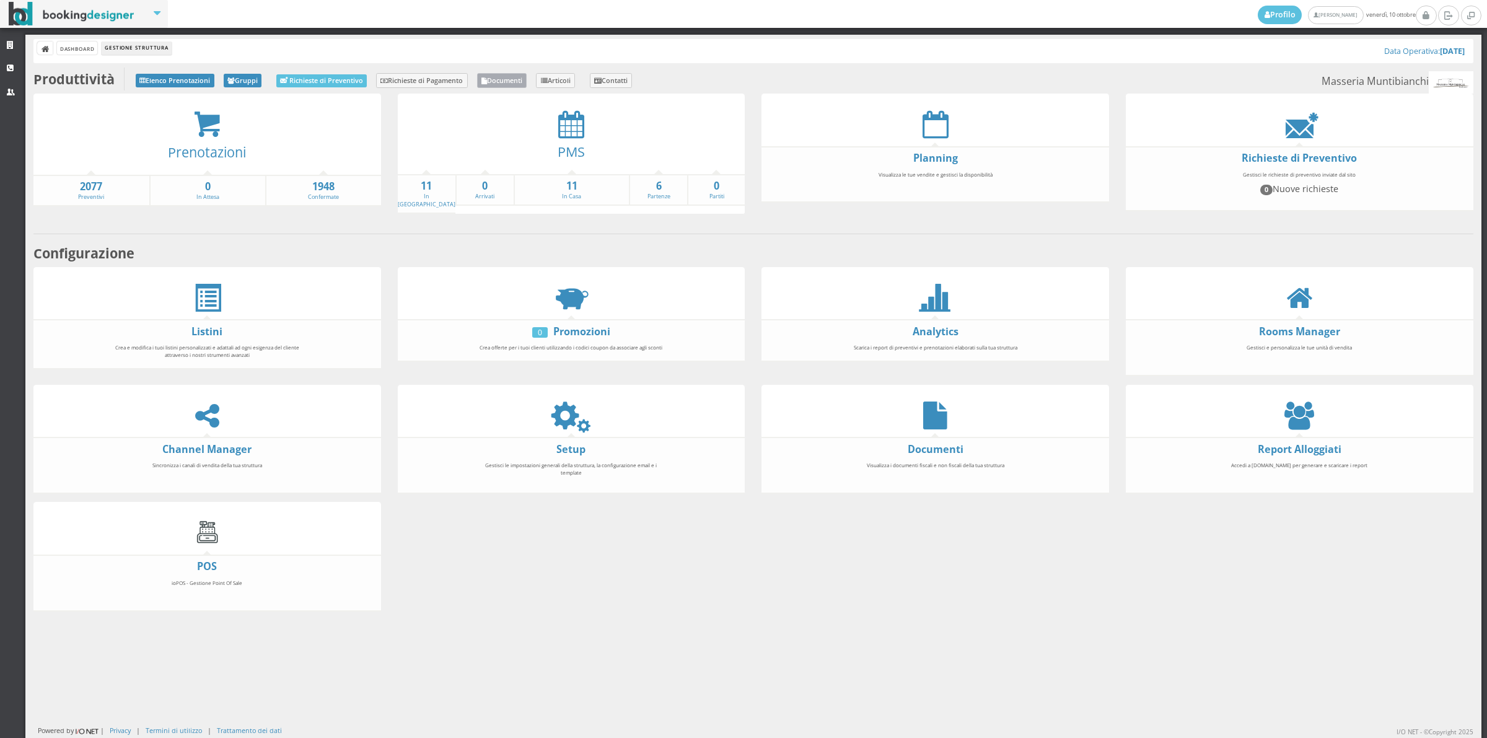
click at [522, 81] on link "Documenti" at bounding box center [502, 80] width 50 height 15
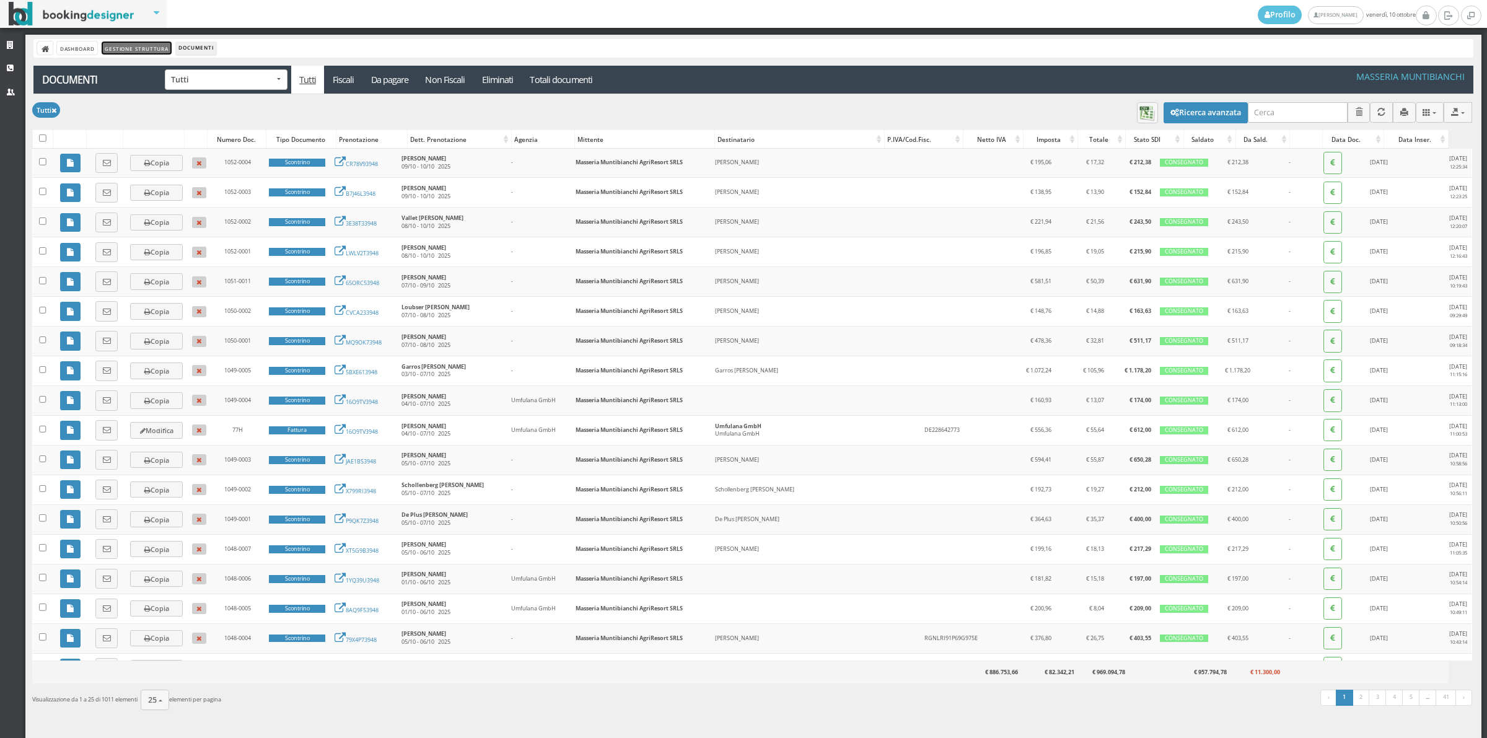
click at [160, 46] on link "Gestione Struttura" at bounding box center [136, 47] width 69 height 13
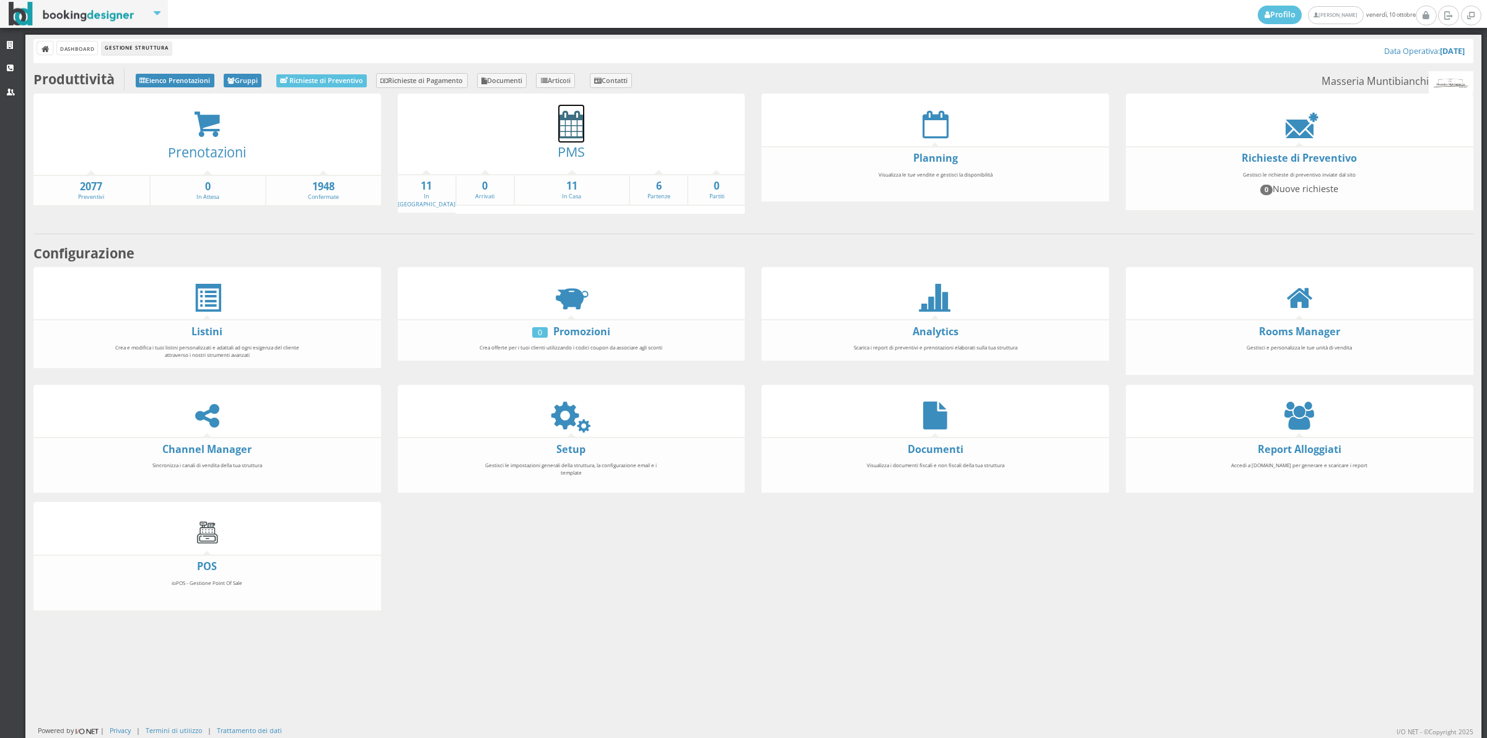
click at [564, 119] on icon at bounding box center [571, 124] width 26 height 28
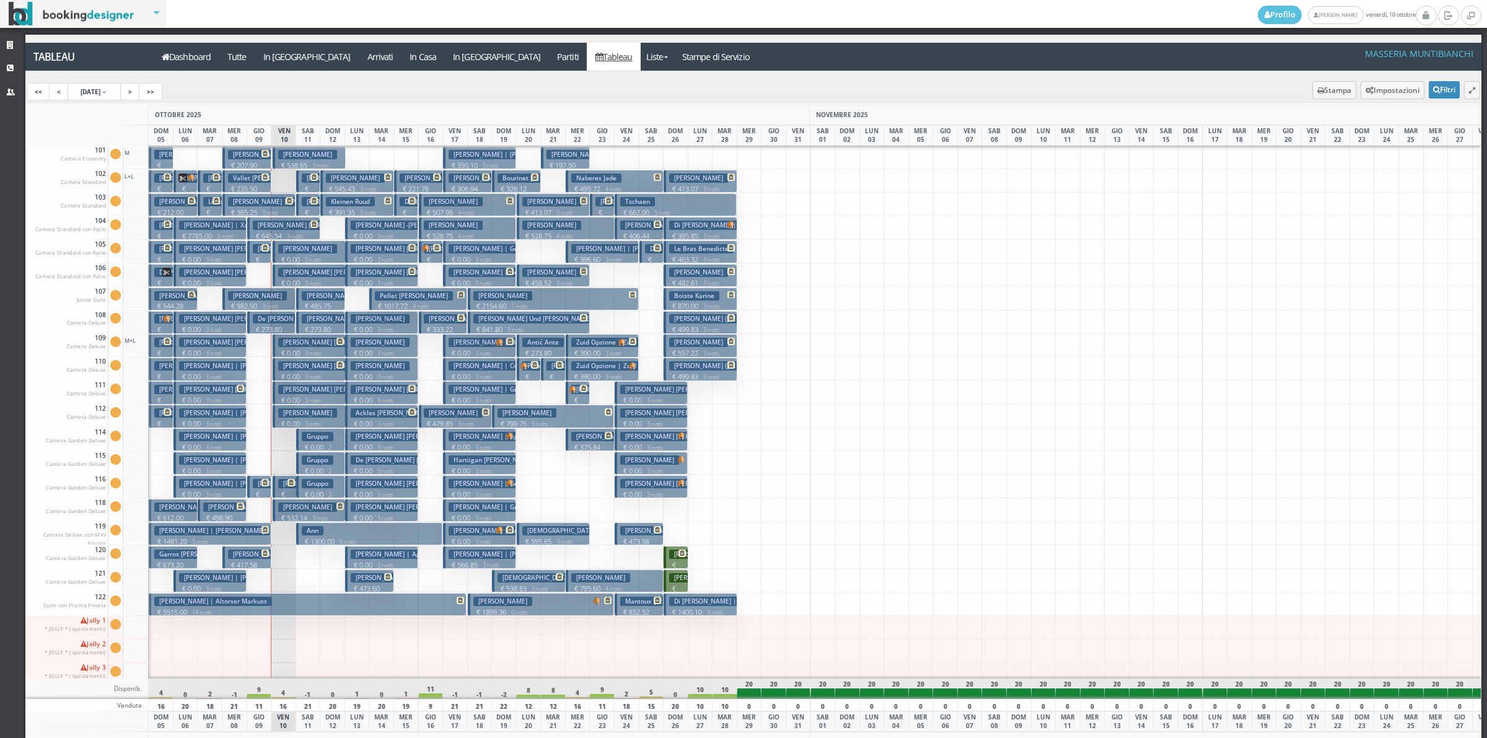
click at [288, 491] on p "€ 159.90 1 notti" at bounding box center [285, 508] width 15 height 39
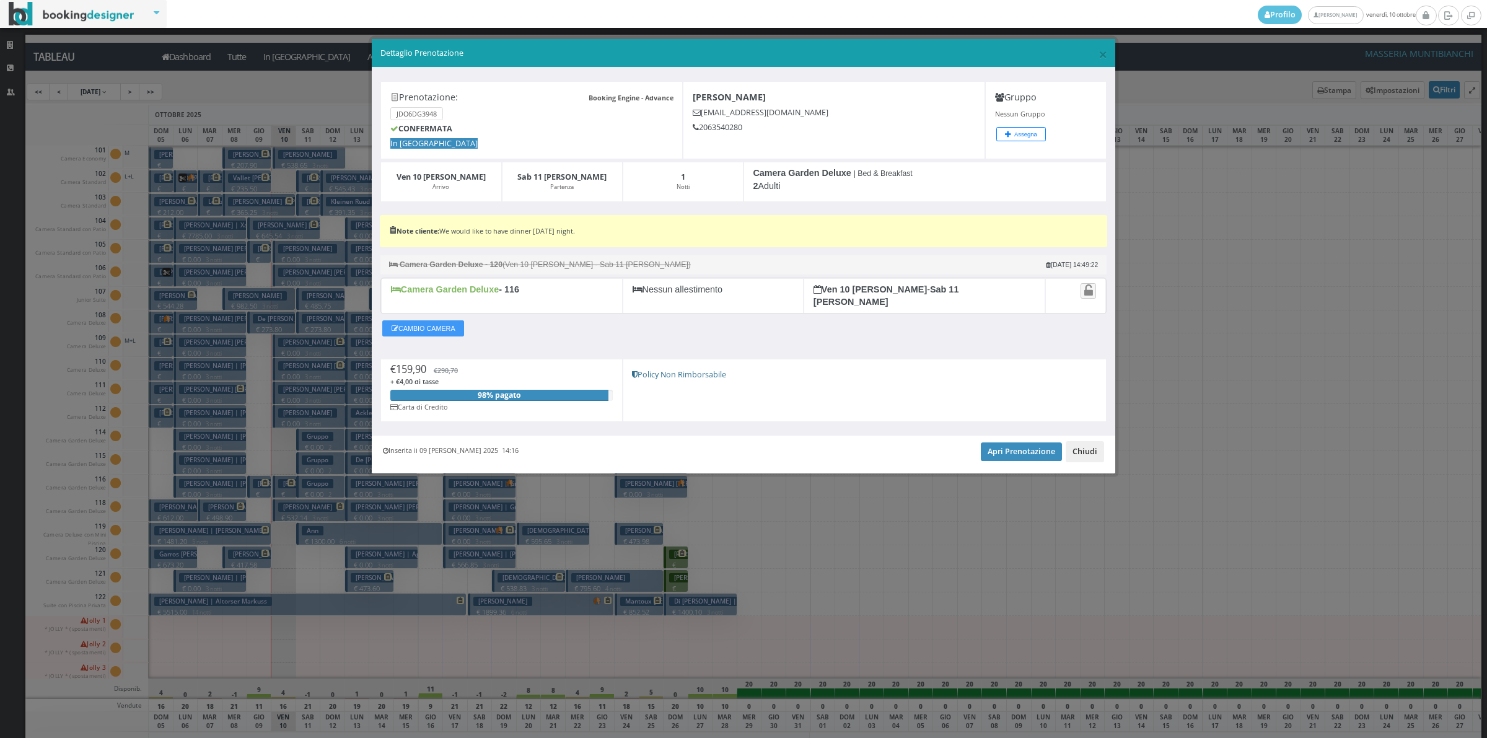
click at [1093, 447] on button "Chiudi" at bounding box center [1084, 451] width 38 height 21
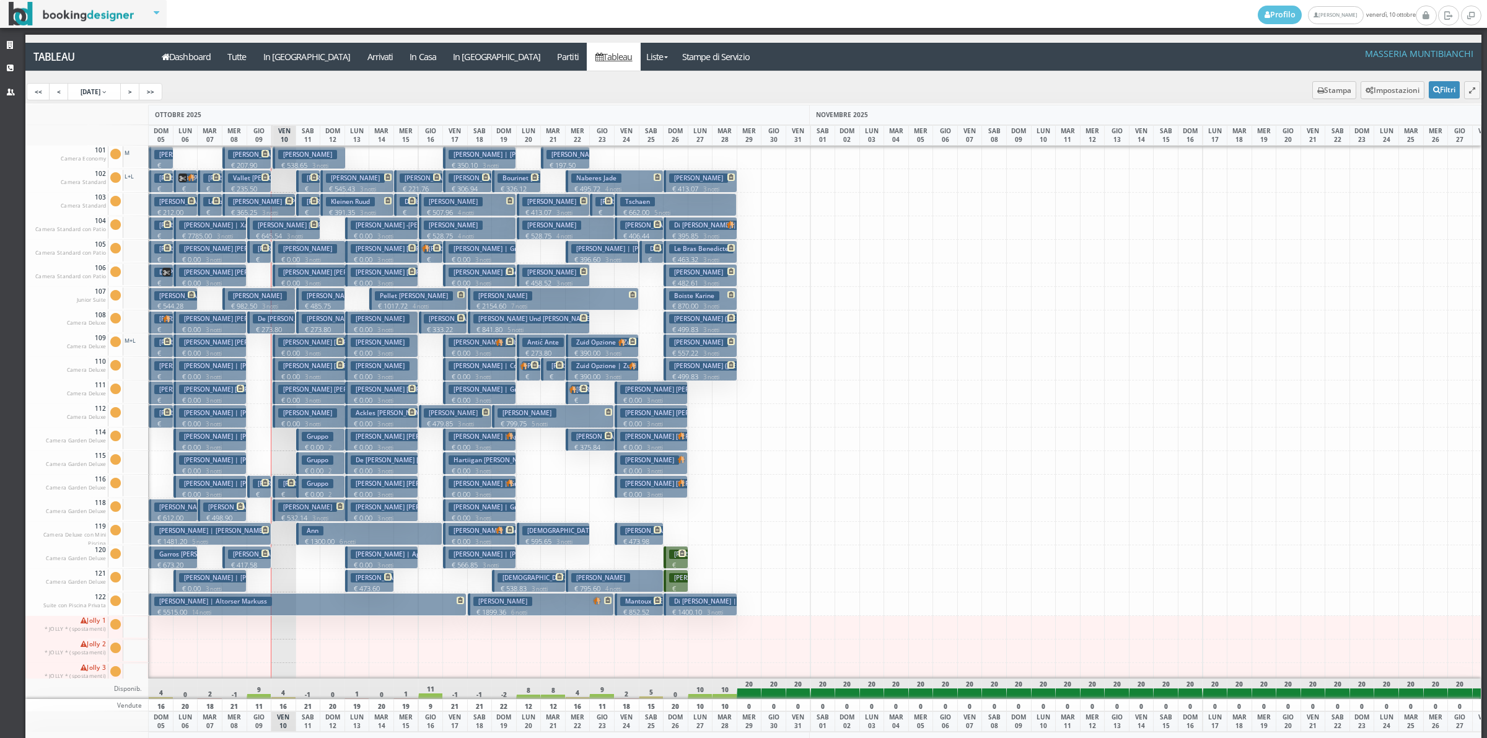
click at [307, 307] on p "€ 485.75 2 notti" at bounding box center [322, 310] width 40 height 19
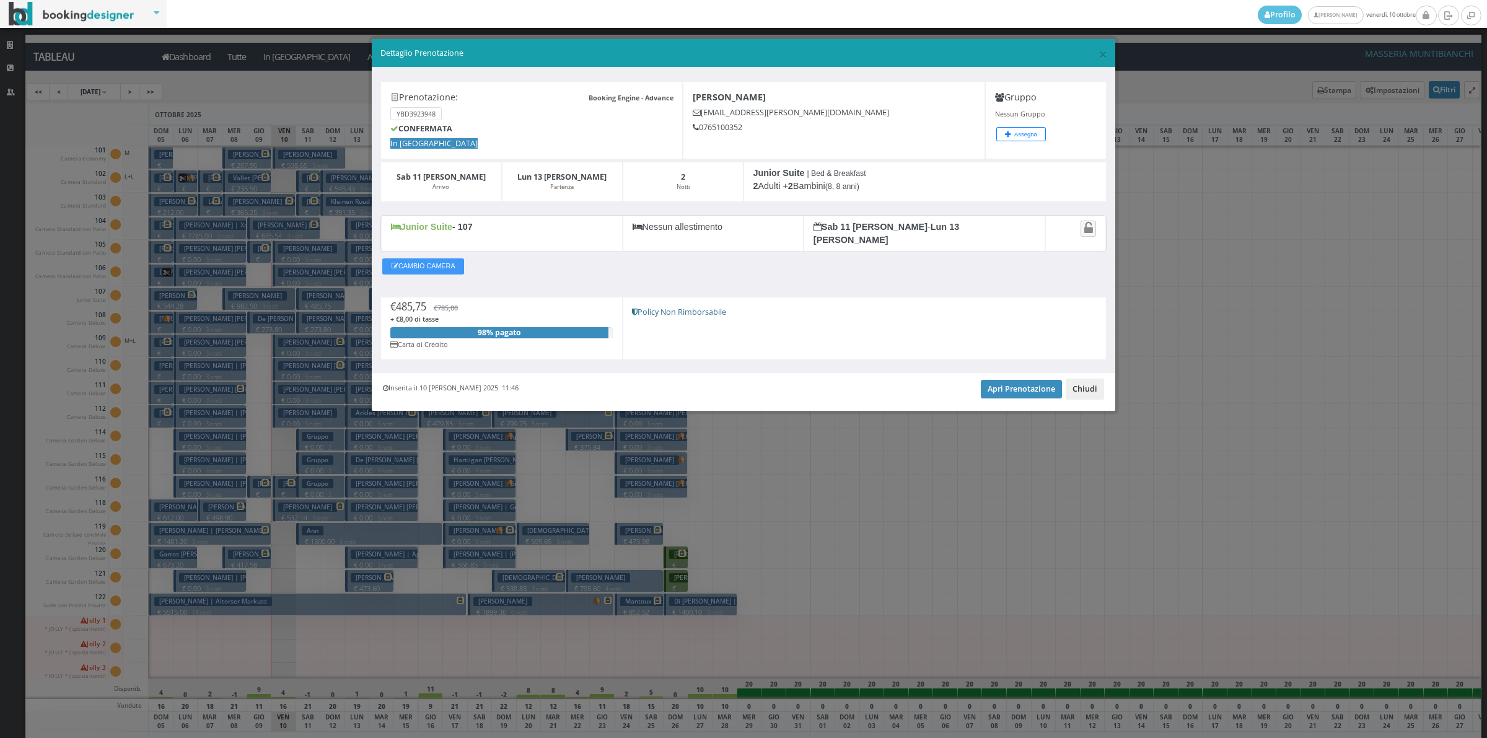
click at [1083, 387] on button "Chiudi" at bounding box center [1084, 388] width 38 height 21
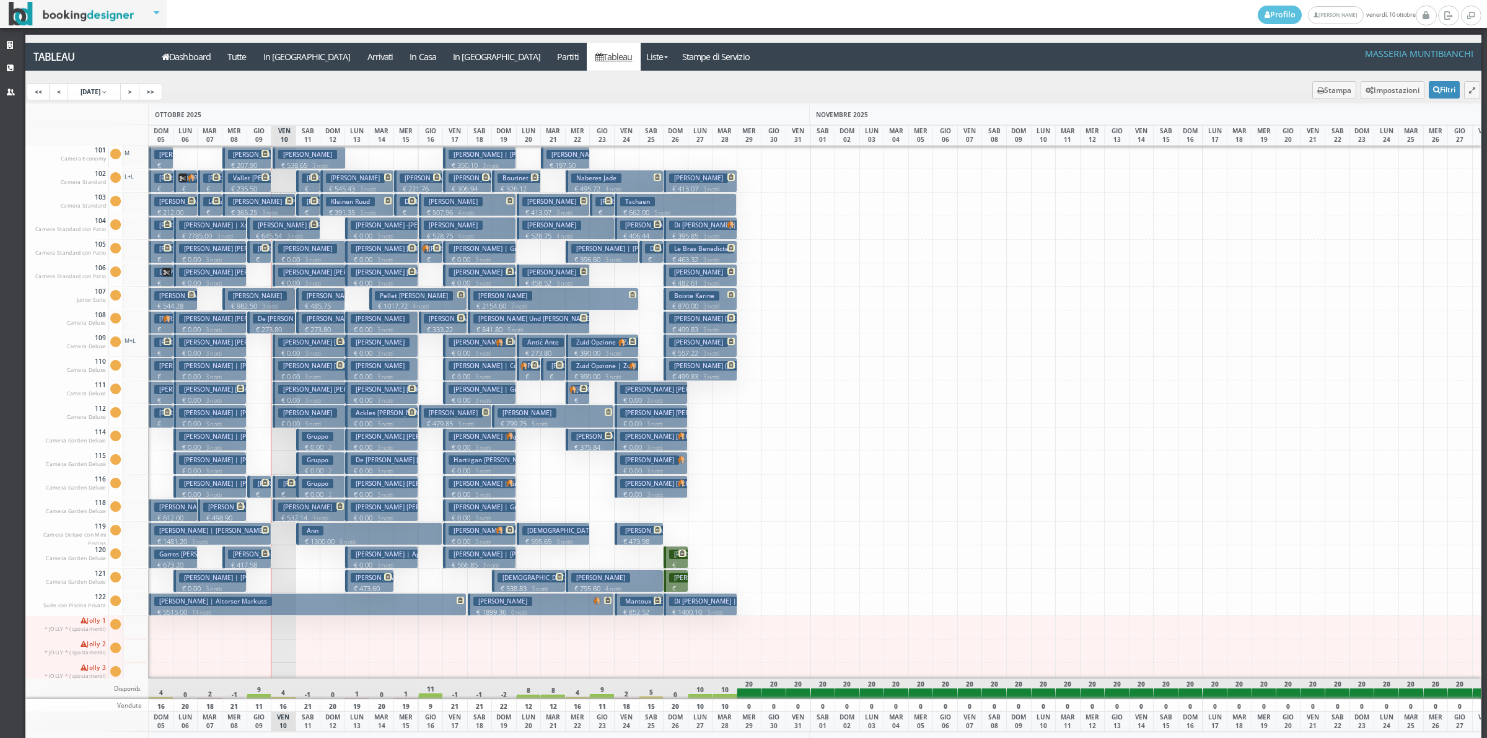
click at [239, 531] on h3 "[PERSON_NAME] | [PERSON_NAME]" at bounding box center [211, 530] width 115 height 9
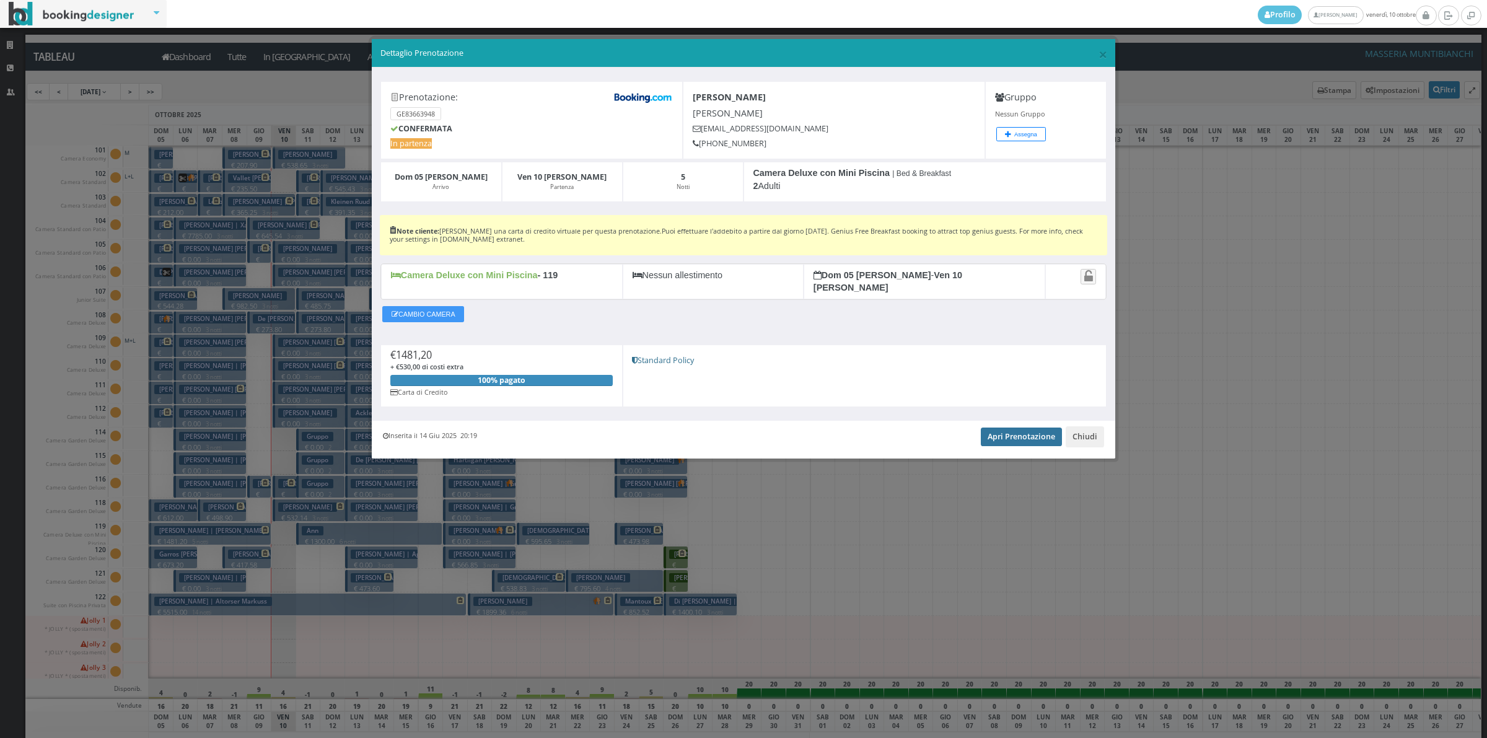
click at [1033, 429] on link "Apri Prenotazione" at bounding box center [1021, 436] width 81 height 19
click at [1090, 426] on button "Chiudi" at bounding box center [1084, 436] width 38 height 21
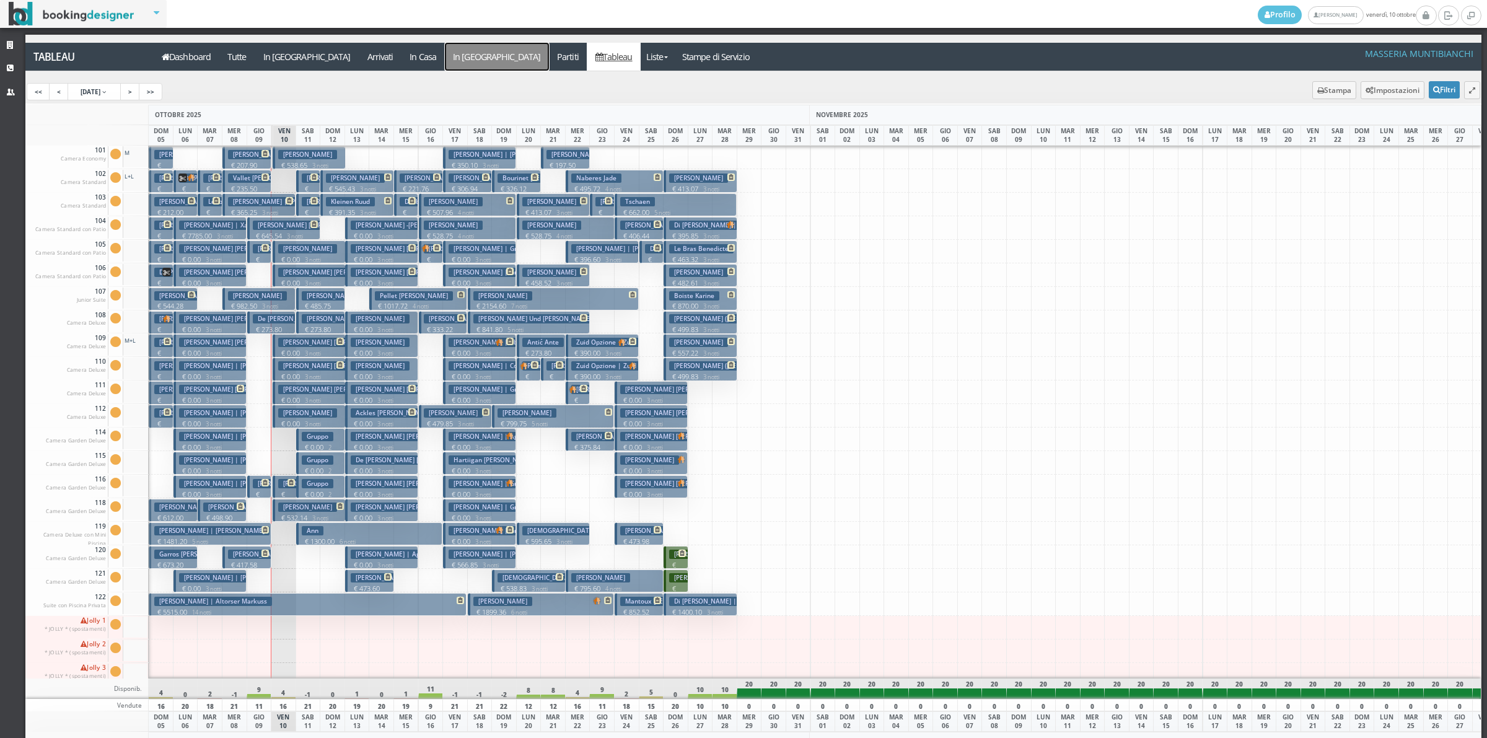
click at [445, 55] on a=pms-departure-reservations"] "In [GEOGRAPHIC_DATA]" at bounding box center [497, 57] width 104 height 28
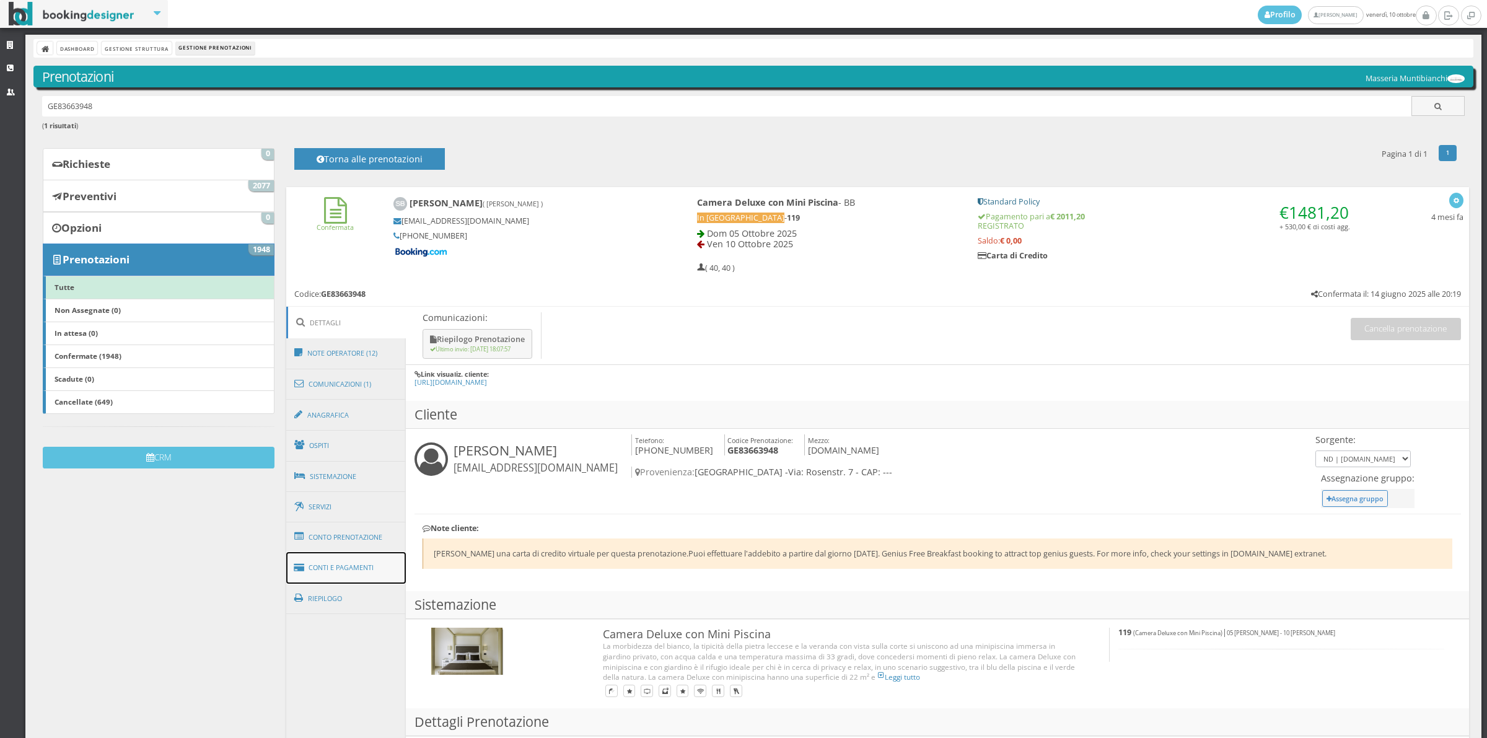
click at [388, 561] on link "Conti e Pagamenti" at bounding box center [346, 568] width 120 height 32
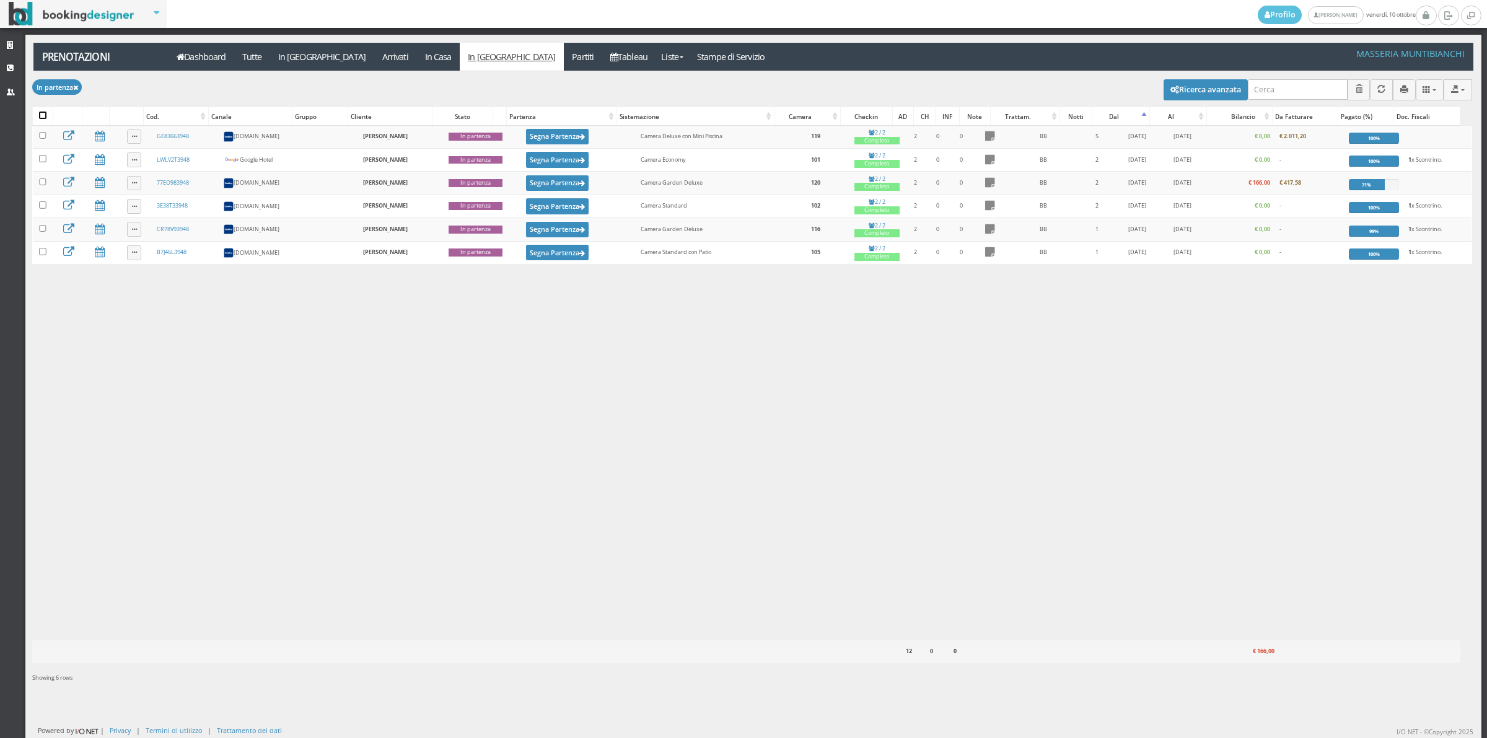
click at [42, 115] on input "checkbox" at bounding box center [42, 114] width 7 height 7
checkbox input "true"
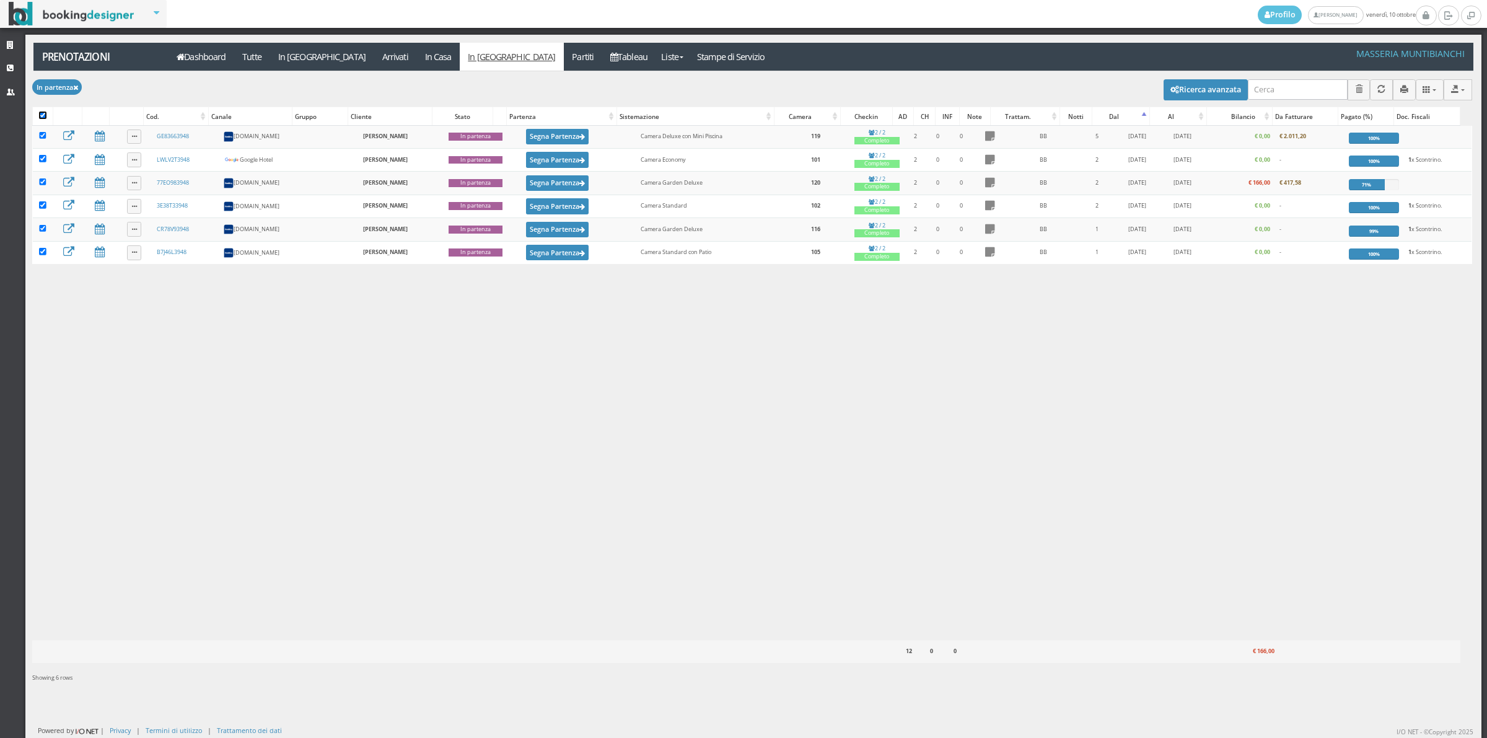
checkbox input "true"
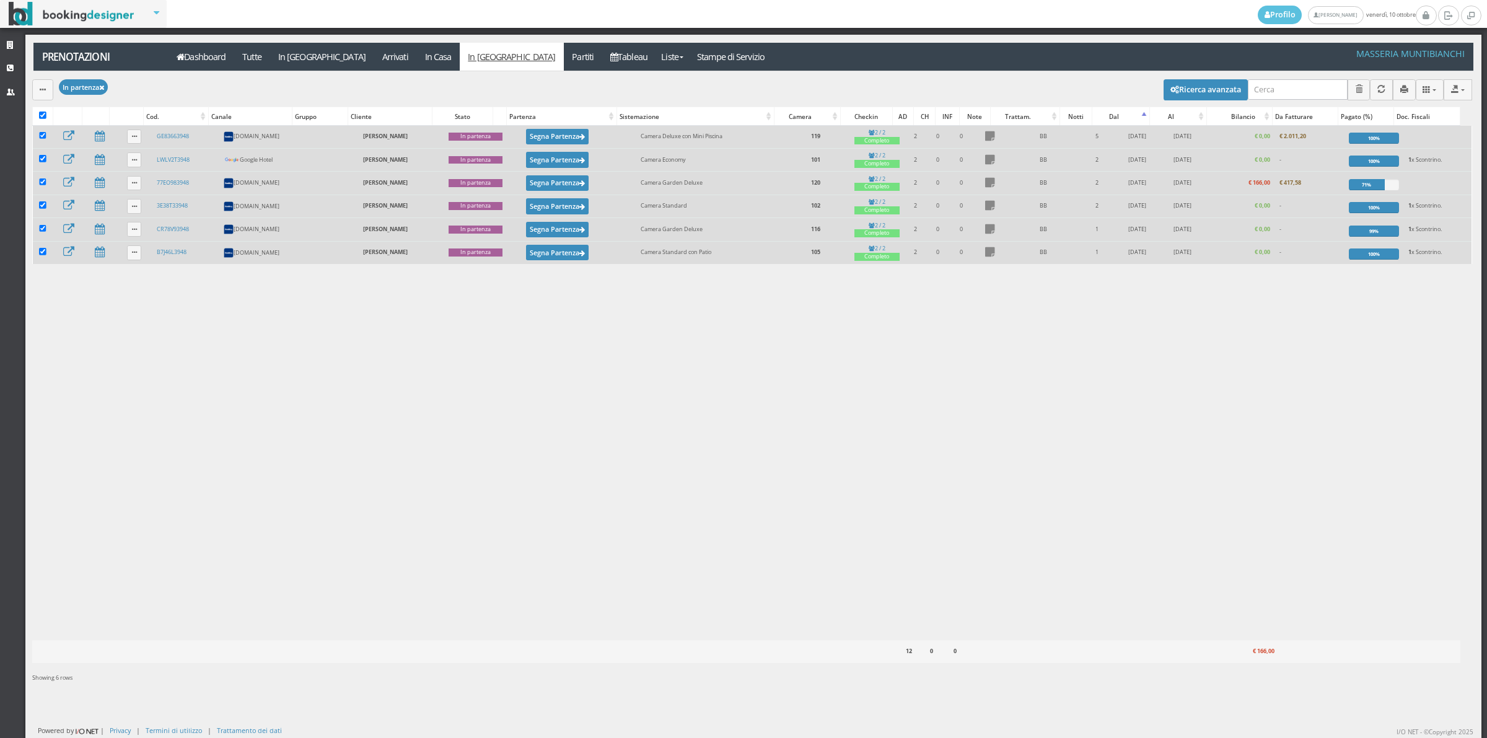
click at [31, 85] on div "Prenotazioni Applica In partenza × Filtri Liste Tutte In arrivo Arrivati In cas…" at bounding box center [753, 372] width 1456 height 658
click at [45, 85] on div "button" at bounding box center [43, 89] width 6 height 9
click at [58, 181] on link "Segna come "Partito"" at bounding box center [85, 180] width 106 height 14
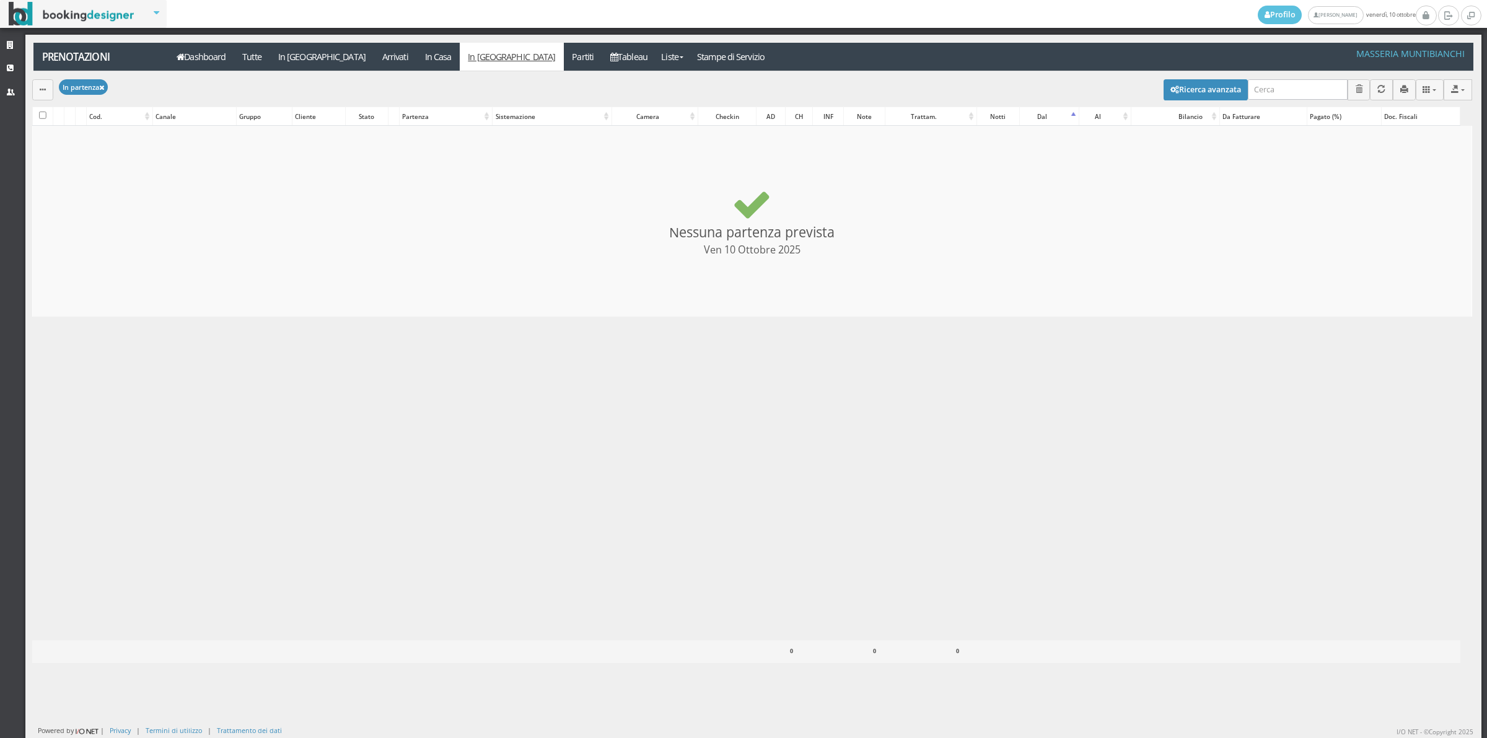
checkbox input "false"
click at [602, 59] on link "Tableau" at bounding box center [629, 57] width 54 height 28
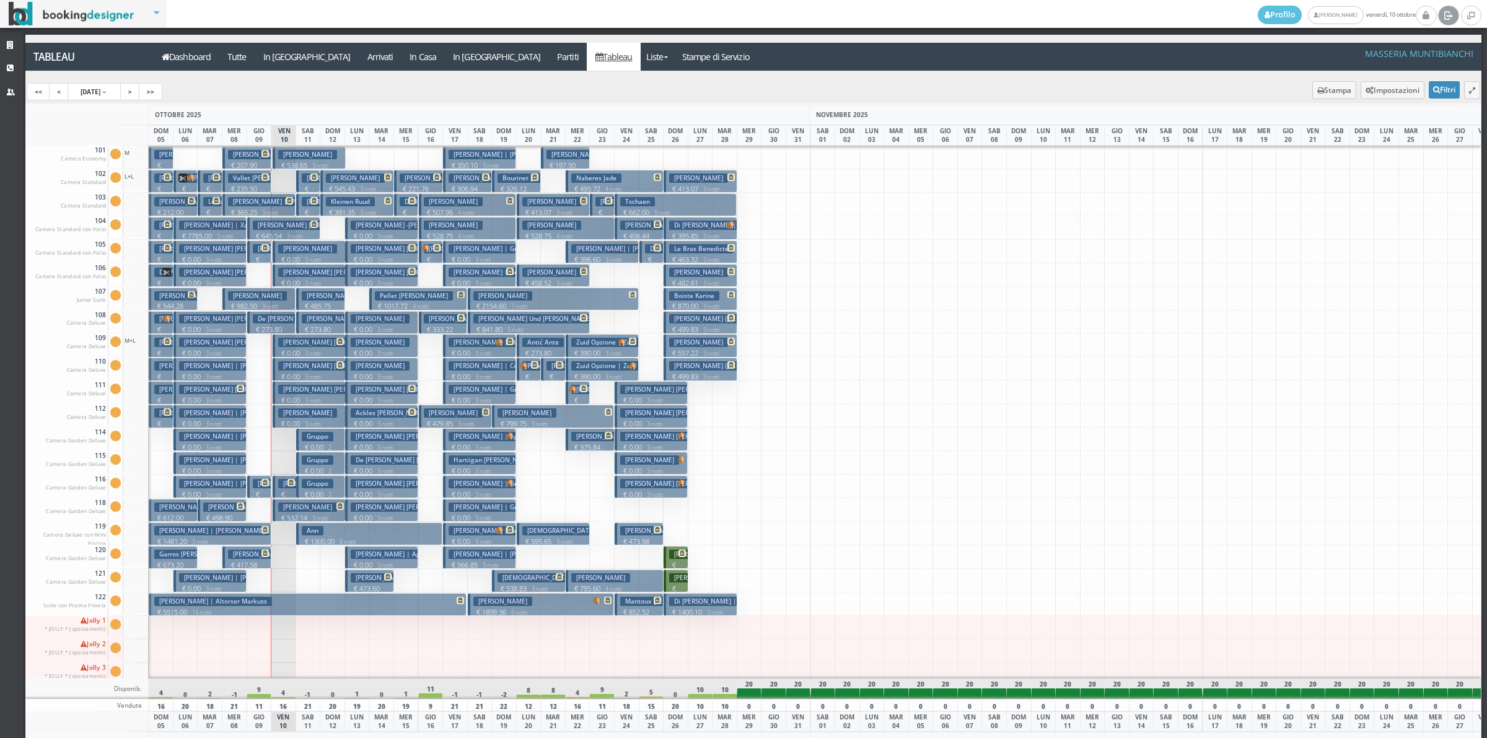
click at [1454, 14] on link at bounding box center [1448, 16] width 20 height 20
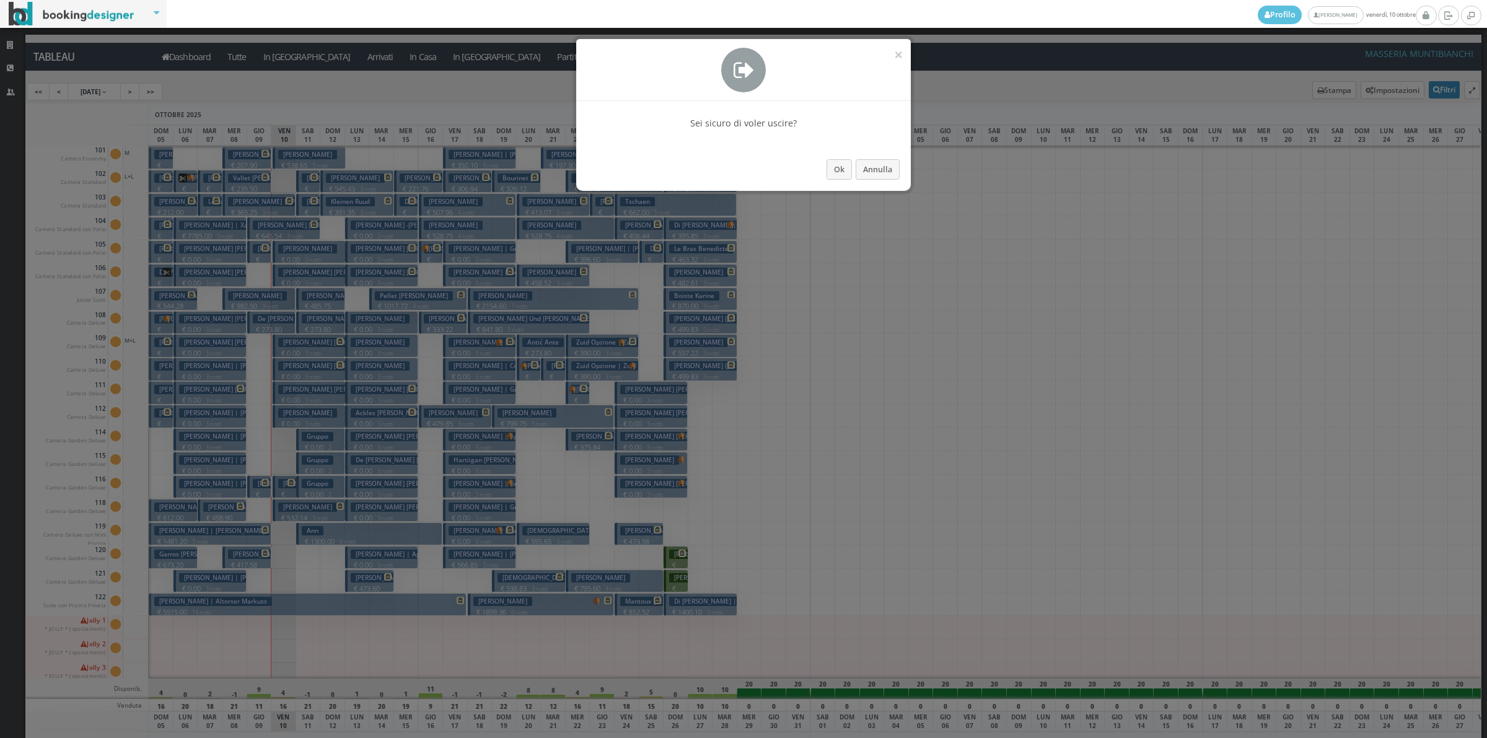
click at [823, 159] on div "Ok Annulla" at bounding box center [743, 172] width 334 height 37
click at [841, 175] on button "Ok" at bounding box center [838, 169] width 25 height 20
